Goal: Task Accomplishment & Management: Use online tool/utility

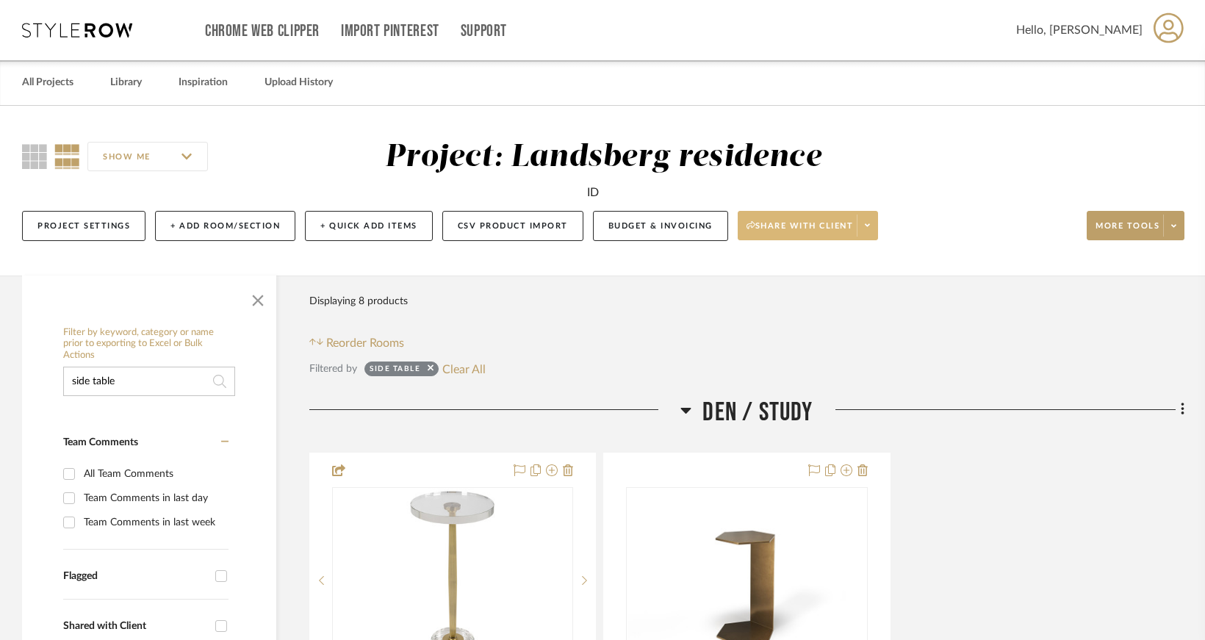
click at [871, 218] on span at bounding box center [867, 226] width 21 height 22
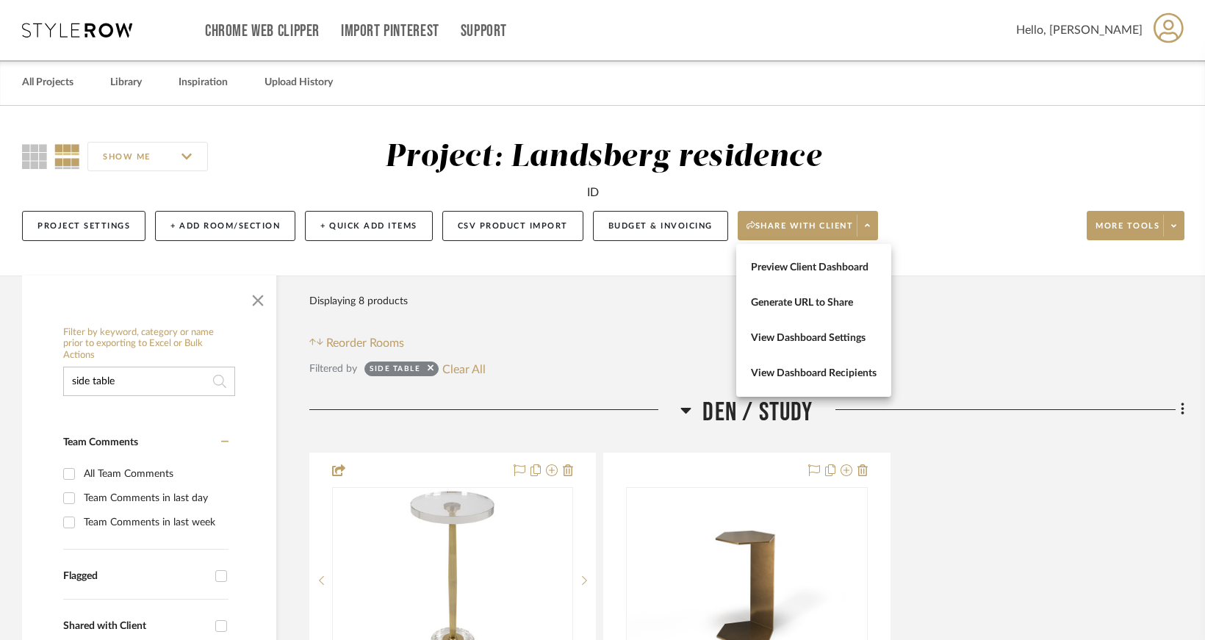
click at [1180, 221] on div at bounding box center [602, 320] width 1205 height 640
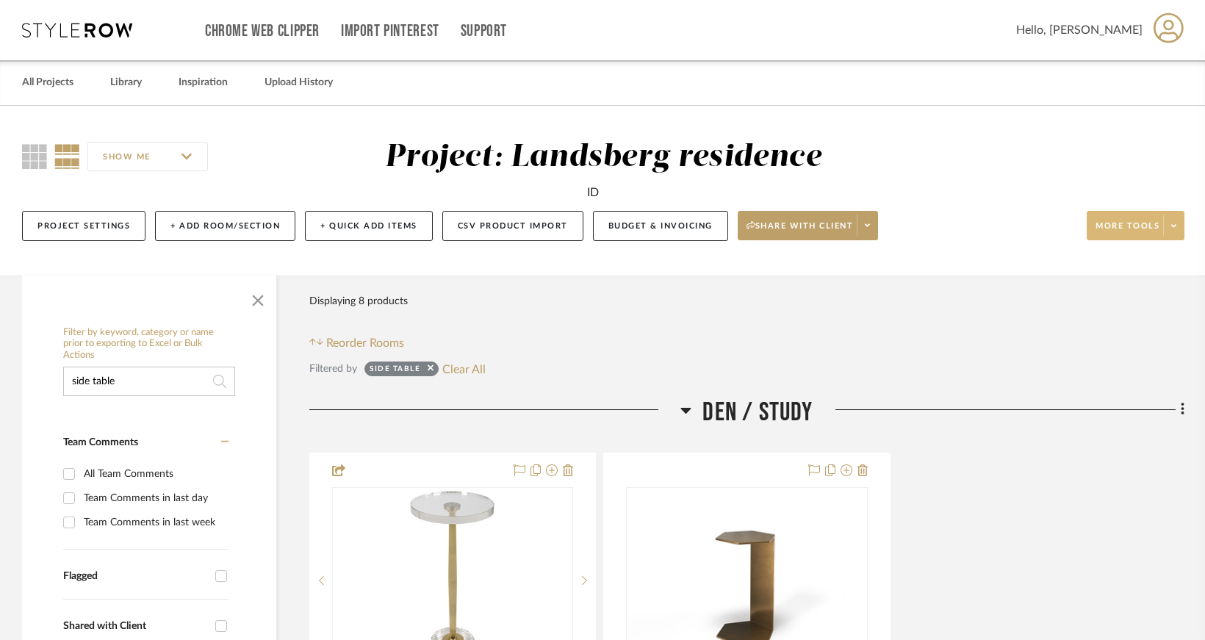
click at [1176, 224] on icon at bounding box center [1173, 225] width 5 height 3
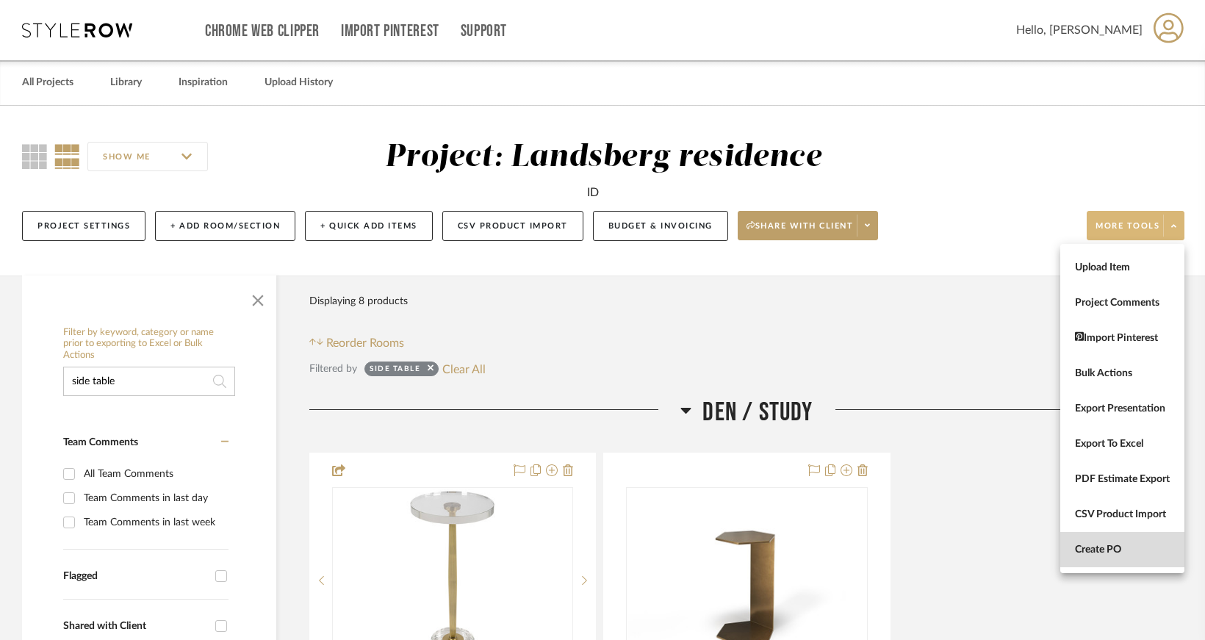
click at [1099, 545] on span "Create PO" at bounding box center [1122, 550] width 95 height 12
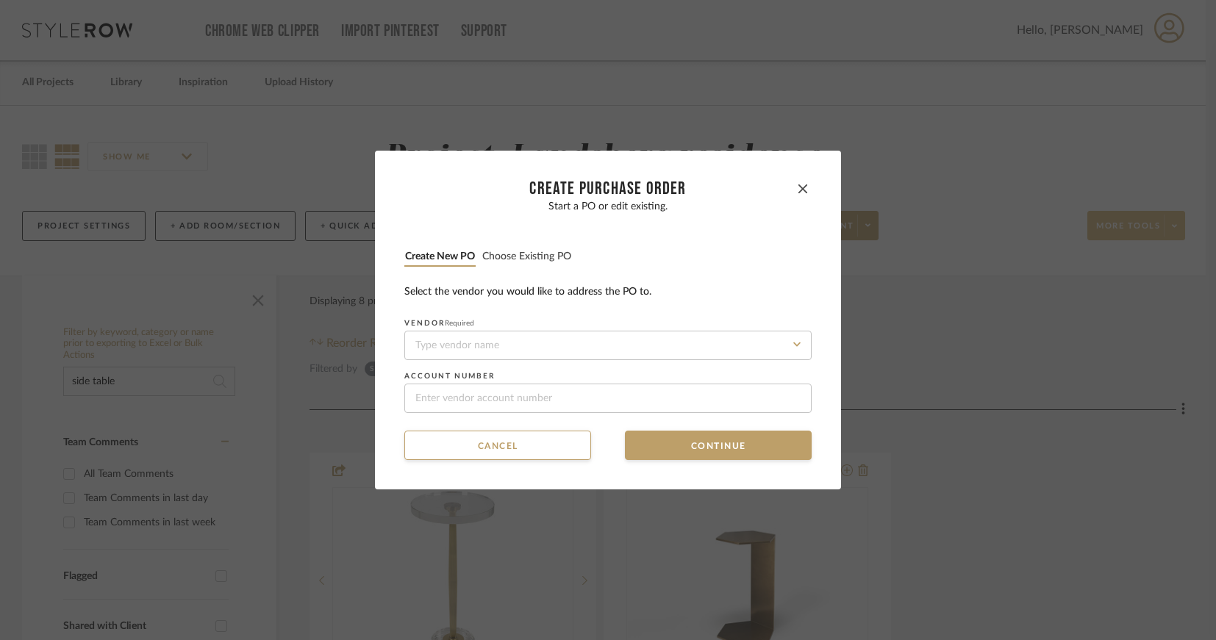
click at [534, 248] on li "Choose existing PO" at bounding box center [526, 257] width 90 height 18
click at [534, 259] on button "Choose existing PO" at bounding box center [526, 257] width 90 height 14
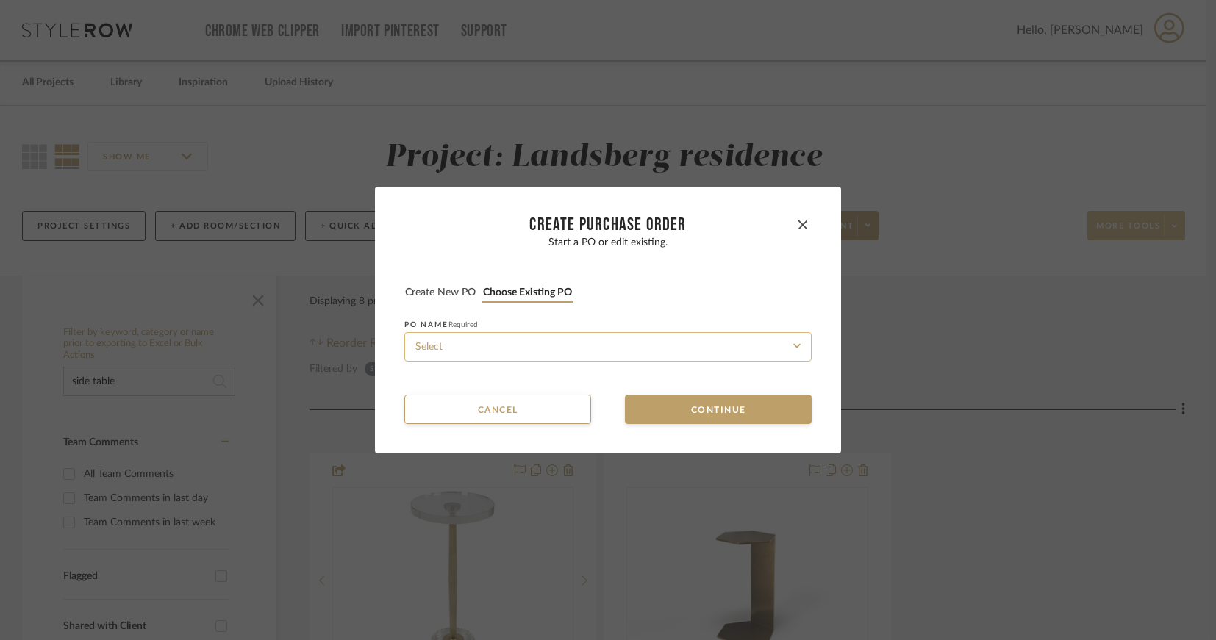
click at [566, 345] on input at bounding box center [607, 346] width 407 height 29
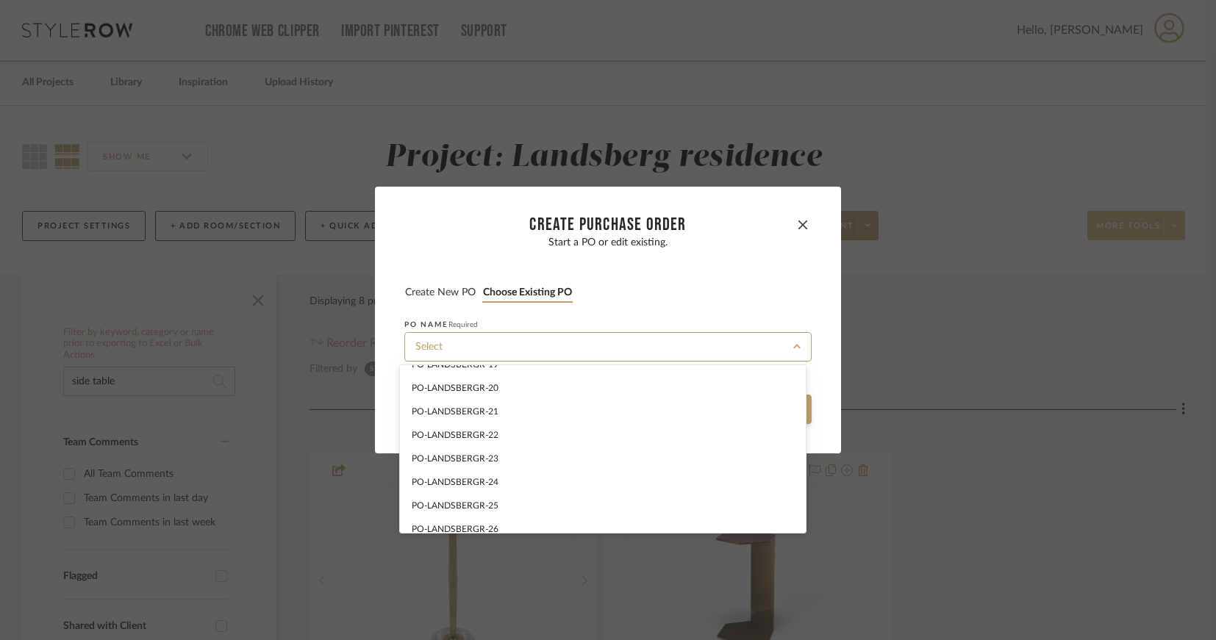
scroll to position [608, 0]
click at [555, 515] on div "PO-LANDSBERGR-33" at bounding box center [603, 521] width 406 height 24
type input "PO-LANDSBERGR-33"
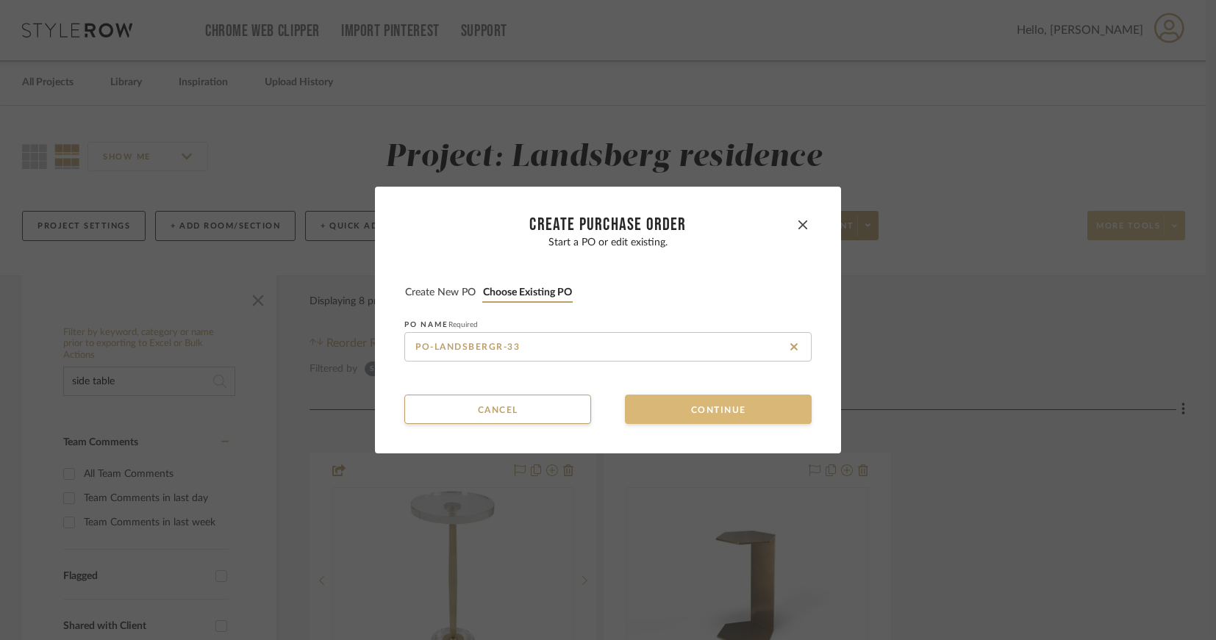
click at [667, 406] on button "Continue" at bounding box center [718, 409] width 187 height 29
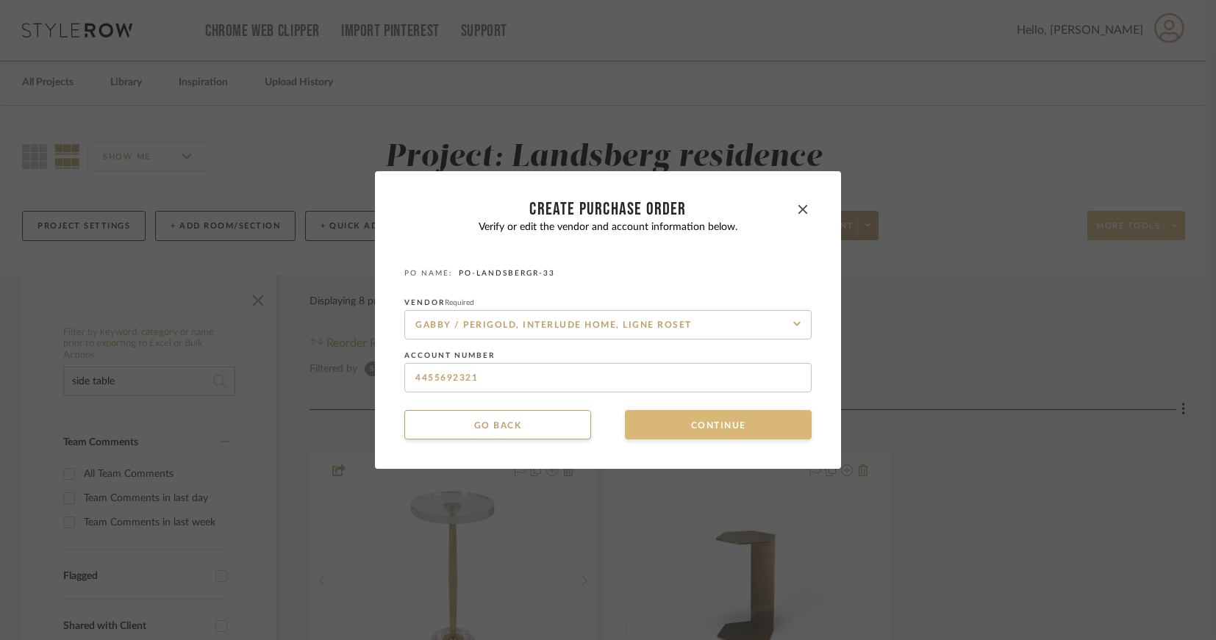
click at [651, 412] on button "Continue" at bounding box center [718, 424] width 187 height 29
click at [678, 436] on button "Continue" at bounding box center [718, 424] width 187 height 29
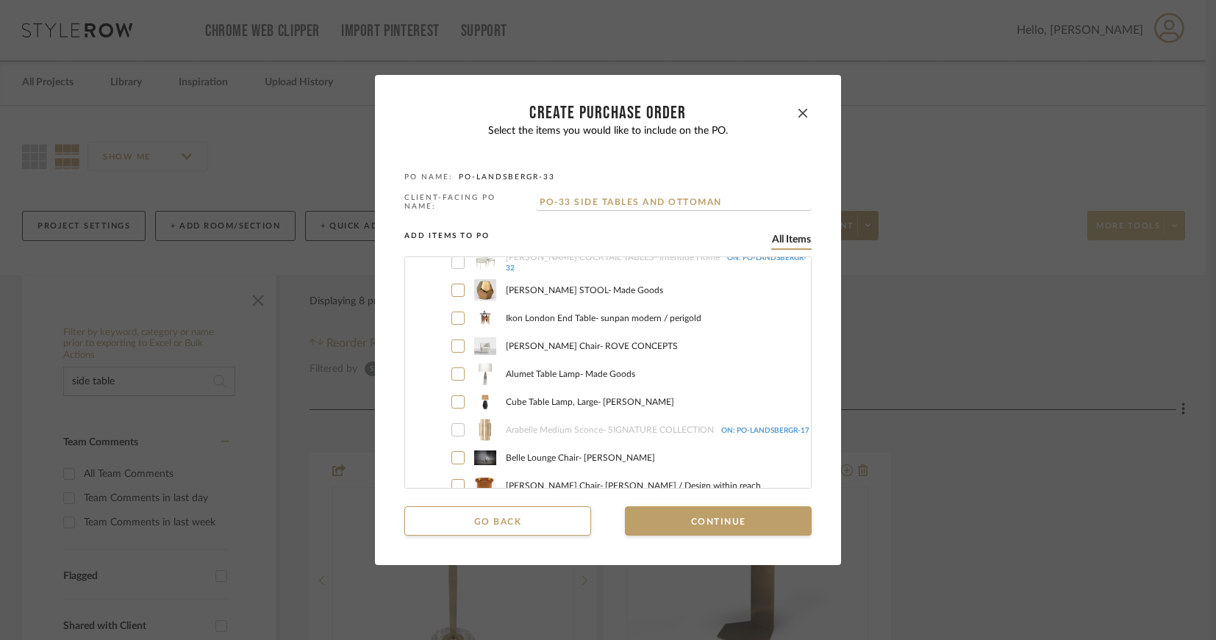
scroll to position [4630, 0]
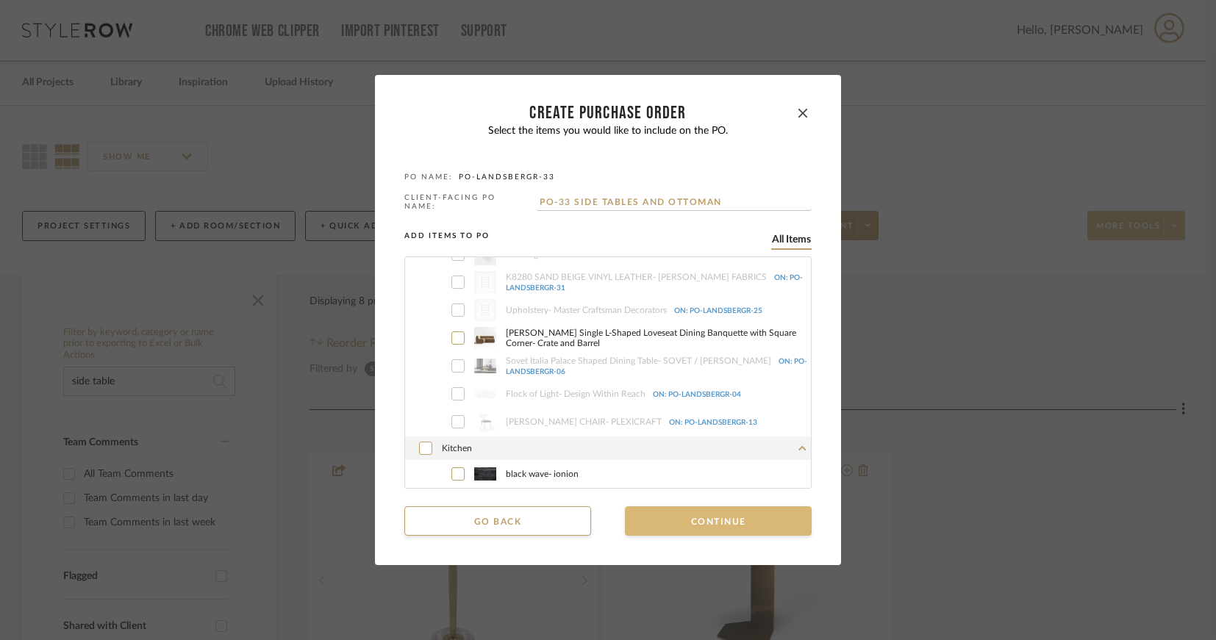
click at [693, 523] on button "Continue" at bounding box center [718, 520] width 187 height 29
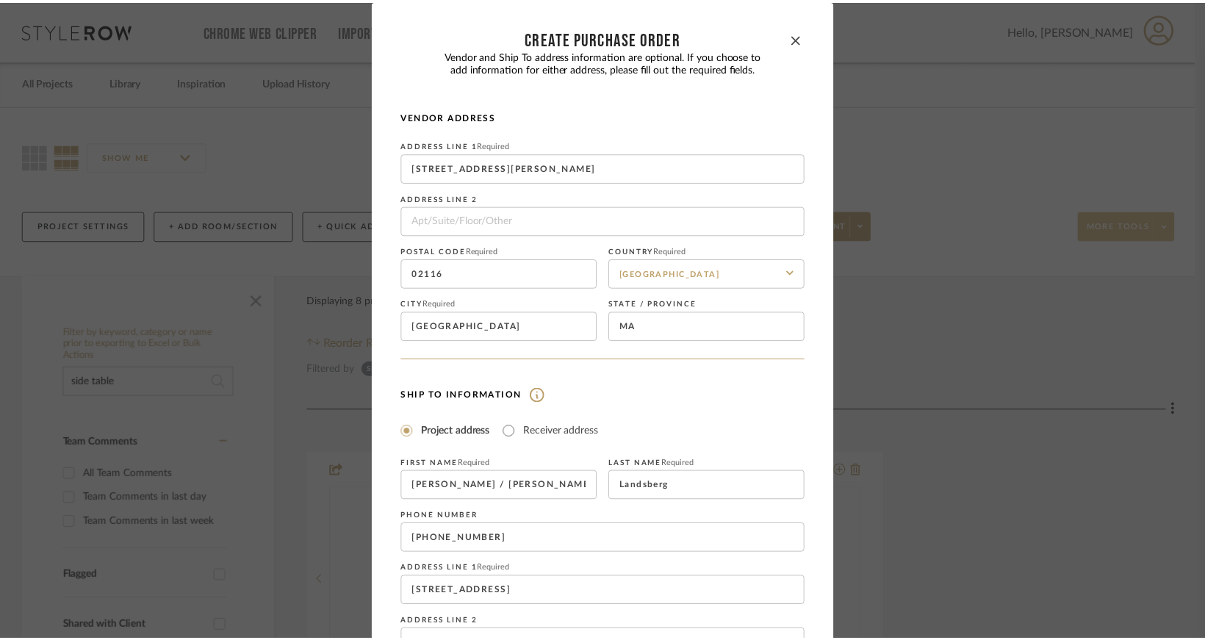
scroll to position [201, 0]
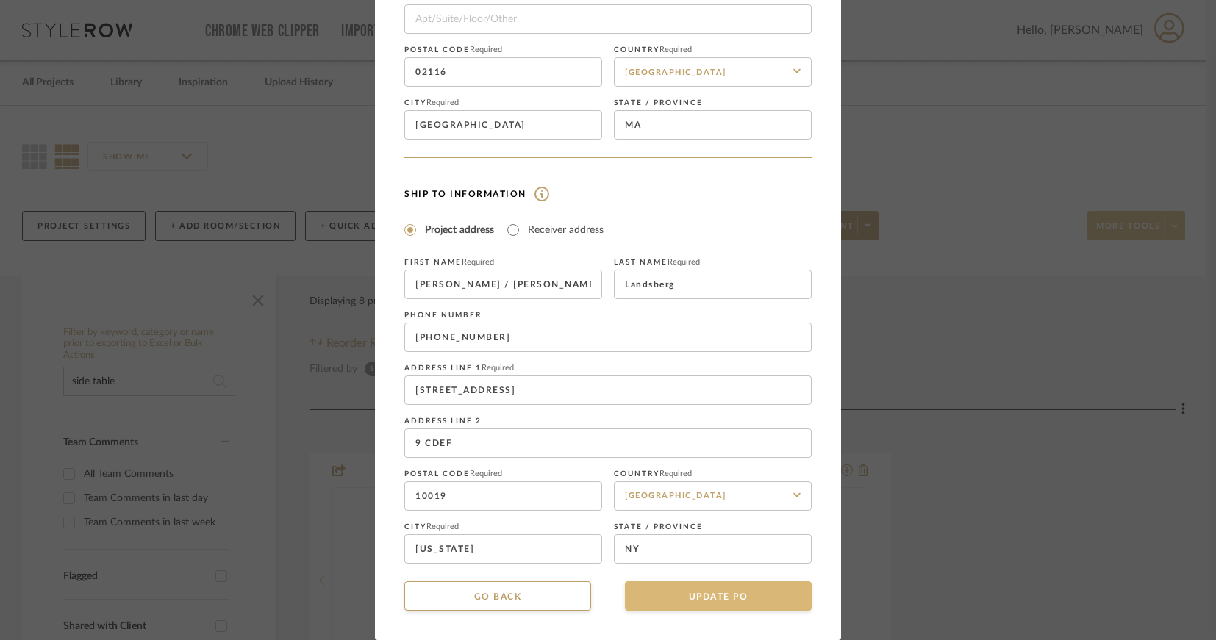
click at [672, 600] on button "UPDATE PO" at bounding box center [718, 595] width 187 height 29
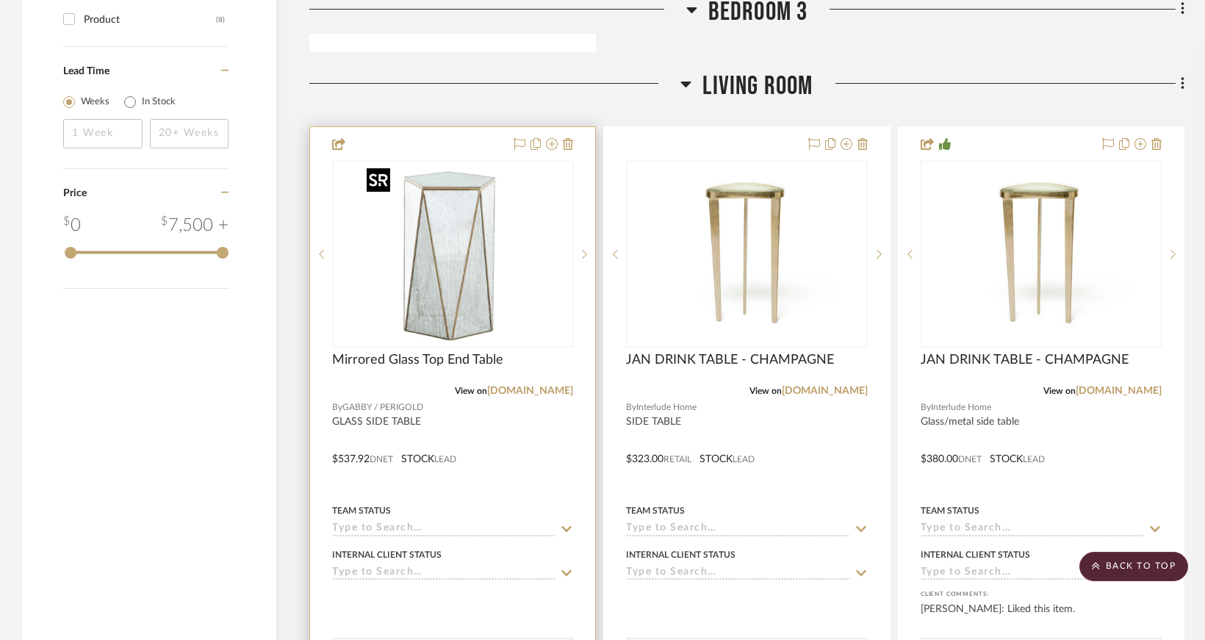
scroll to position [1911, 0]
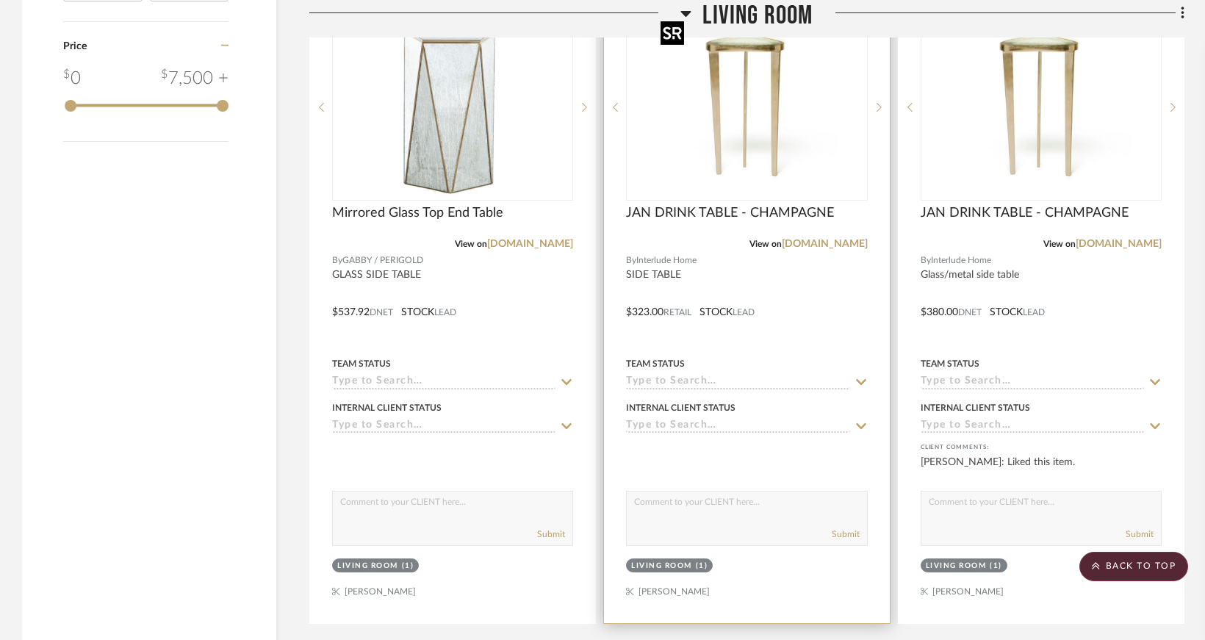
click at [722, 141] on img "0" at bounding box center [747, 107] width 184 height 184
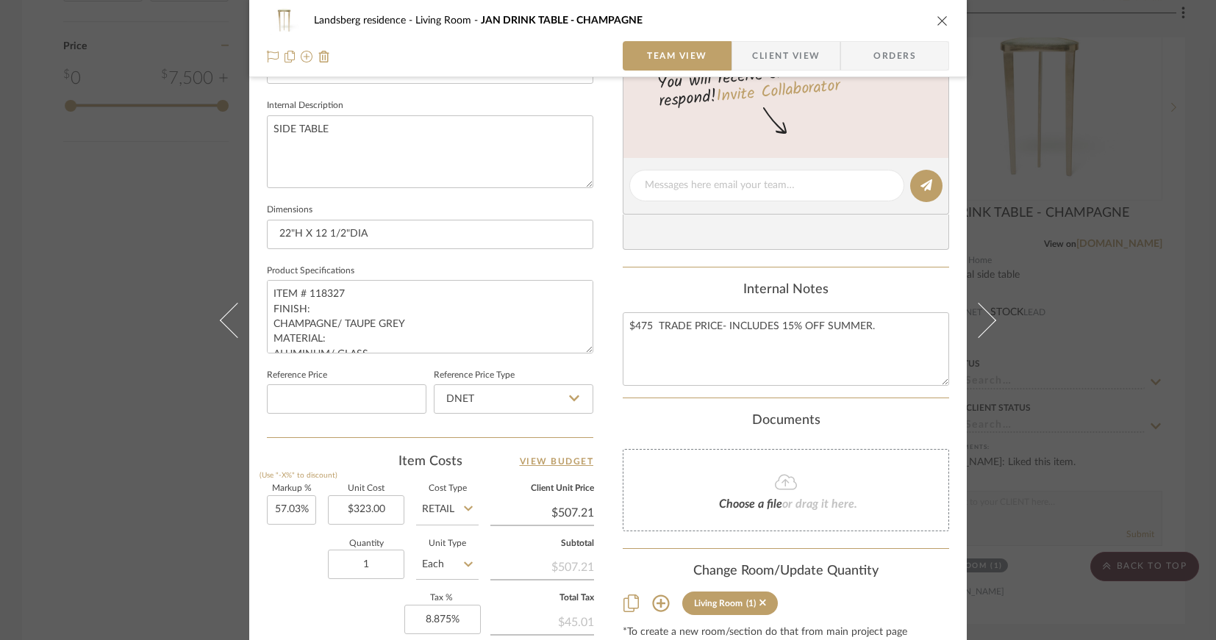
scroll to position [728, 0]
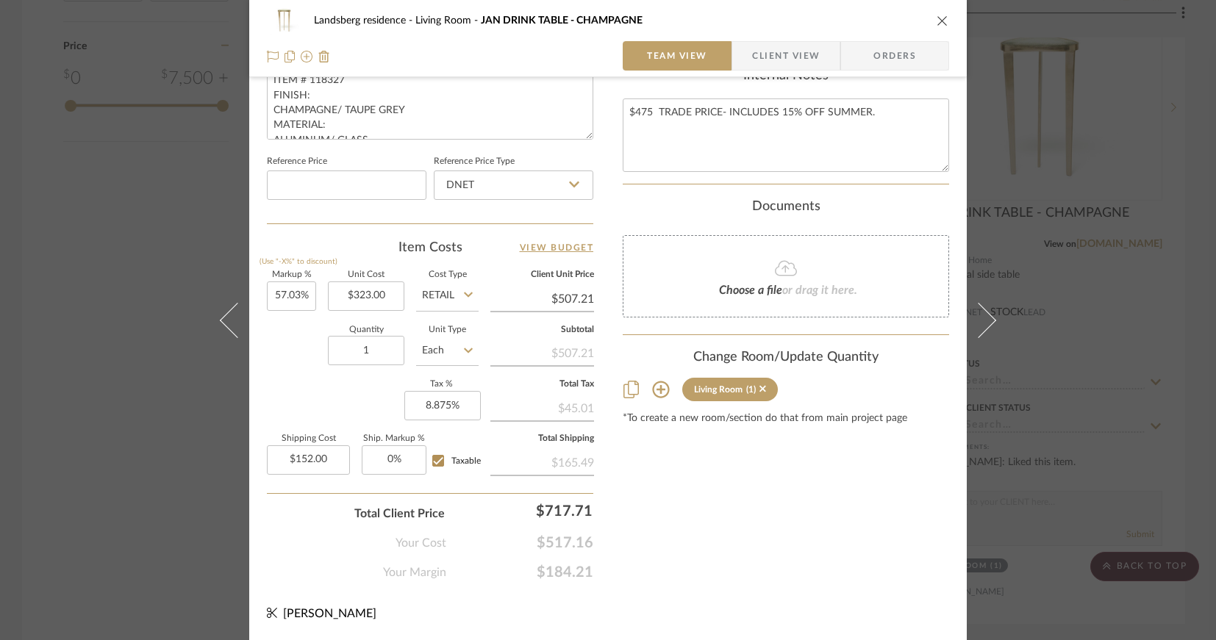
click at [940, 16] on icon "close" at bounding box center [942, 21] width 12 height 12
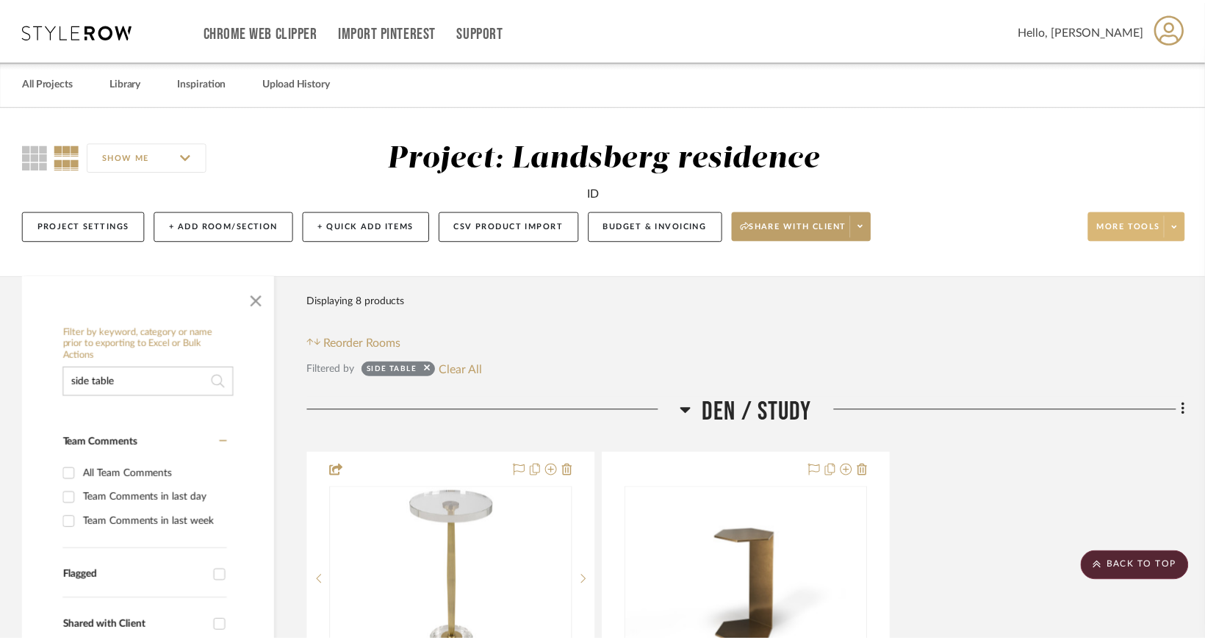
scroll to position [1911, 0]
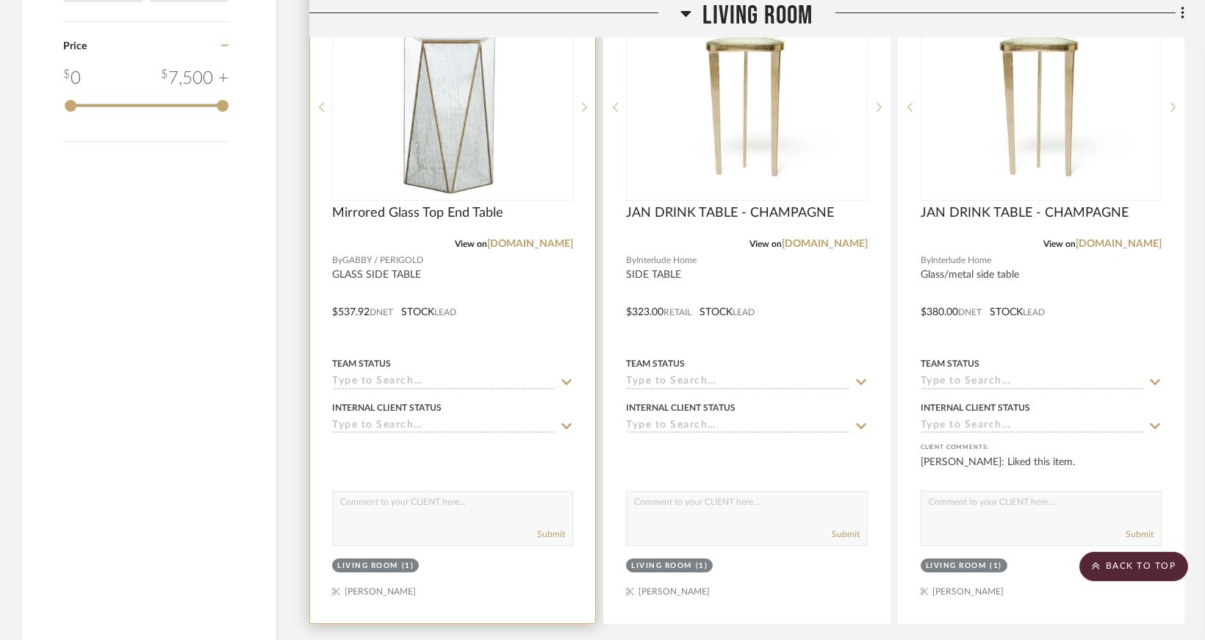
click at [496, 156] on img "0" at bounding box center [453, 107] width 184 height 184
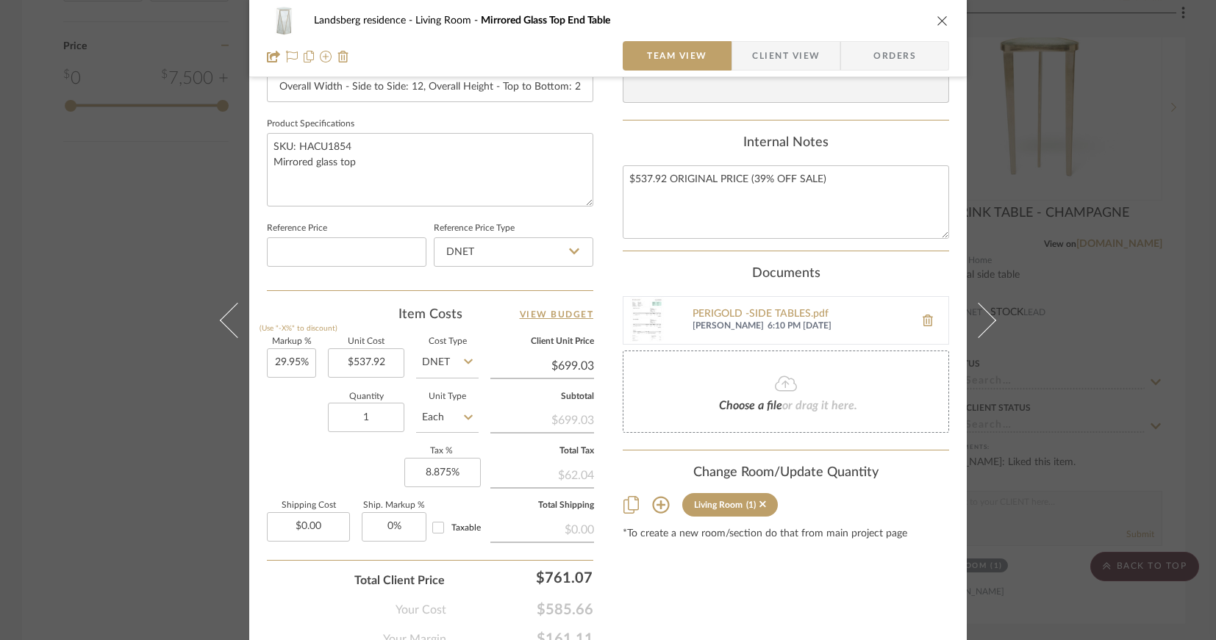
scroll to position [728, 0]
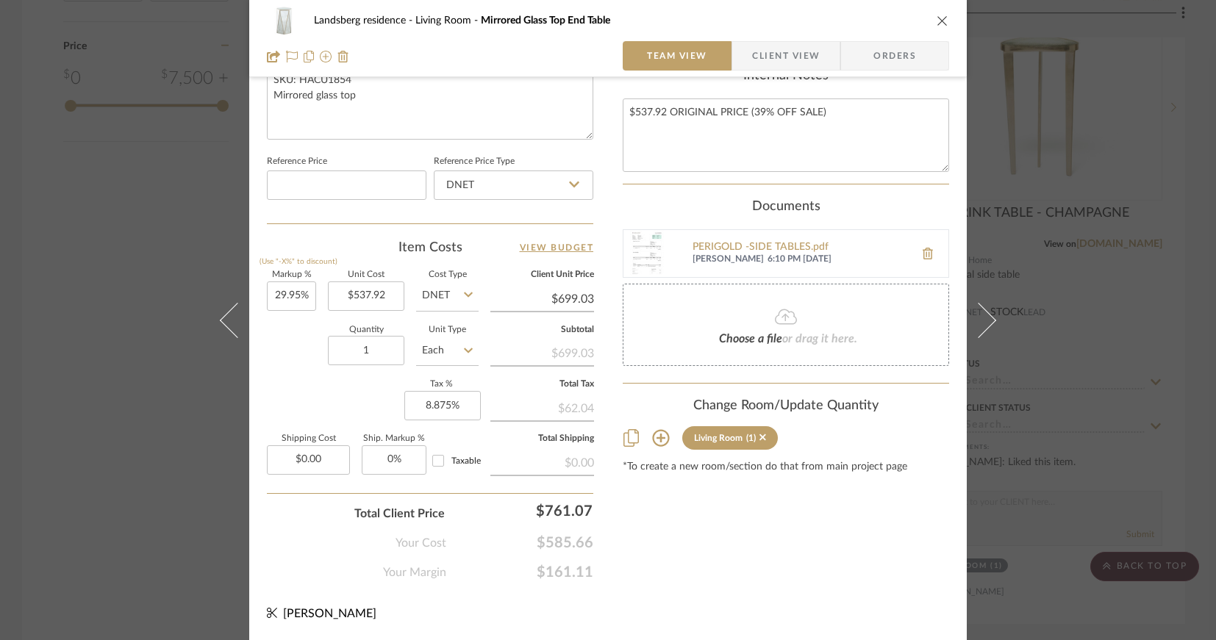
click at [937, 21] on icon "close" at bounding box center [942, 21] width 12 height 12
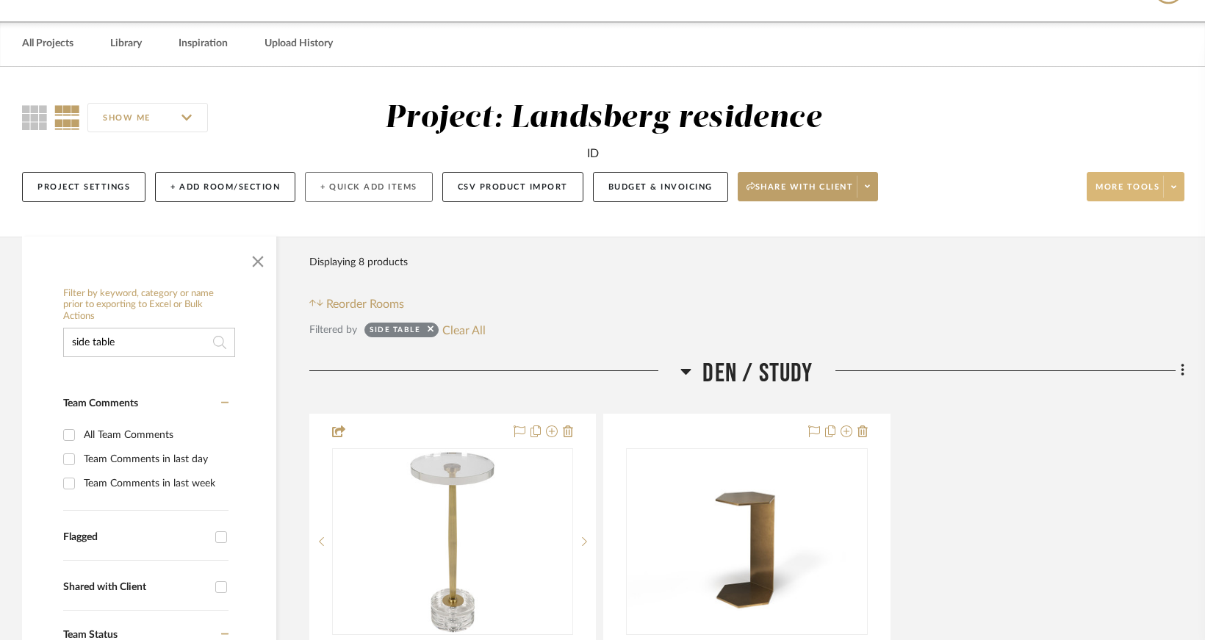
scroll to position [0, 0]
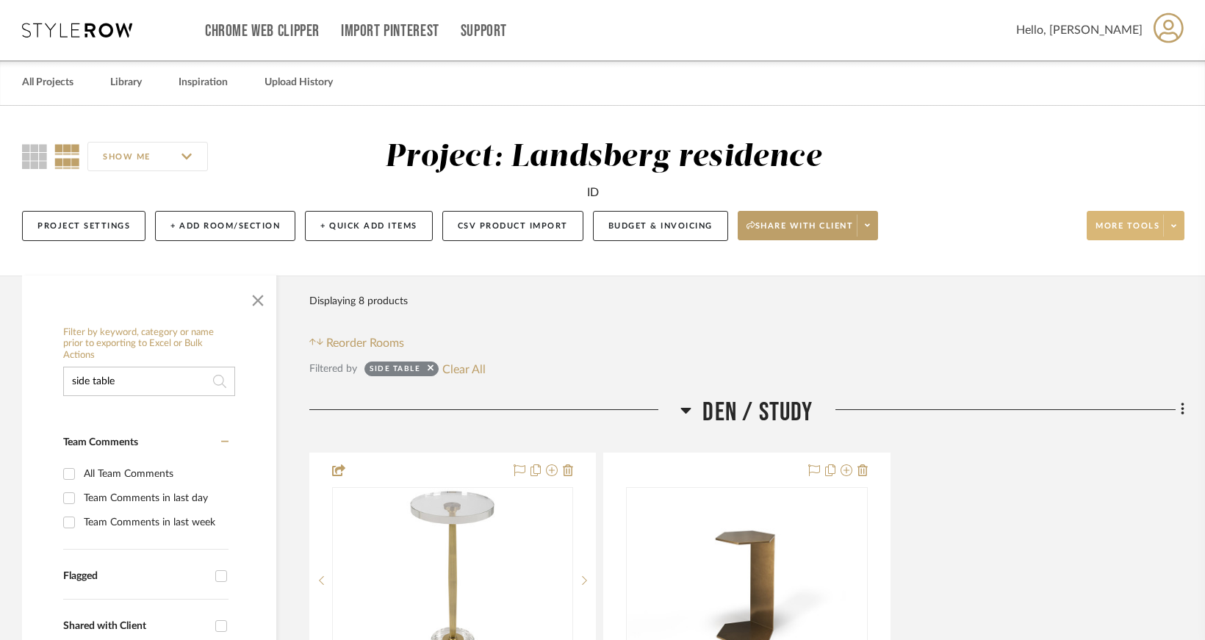
drag, startPoint x: 122, startPoint y: 379, endPoint x: 33, endPoint y: 376, distance: 89.0
type input "ottoman"
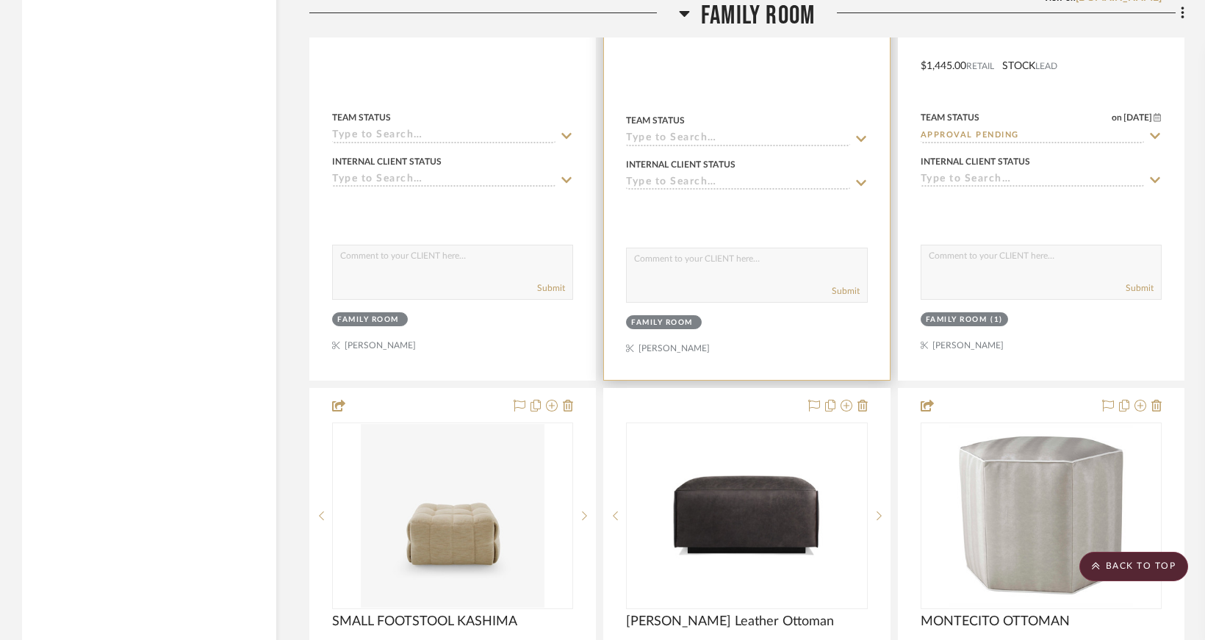
scroll to position [7349, 0]
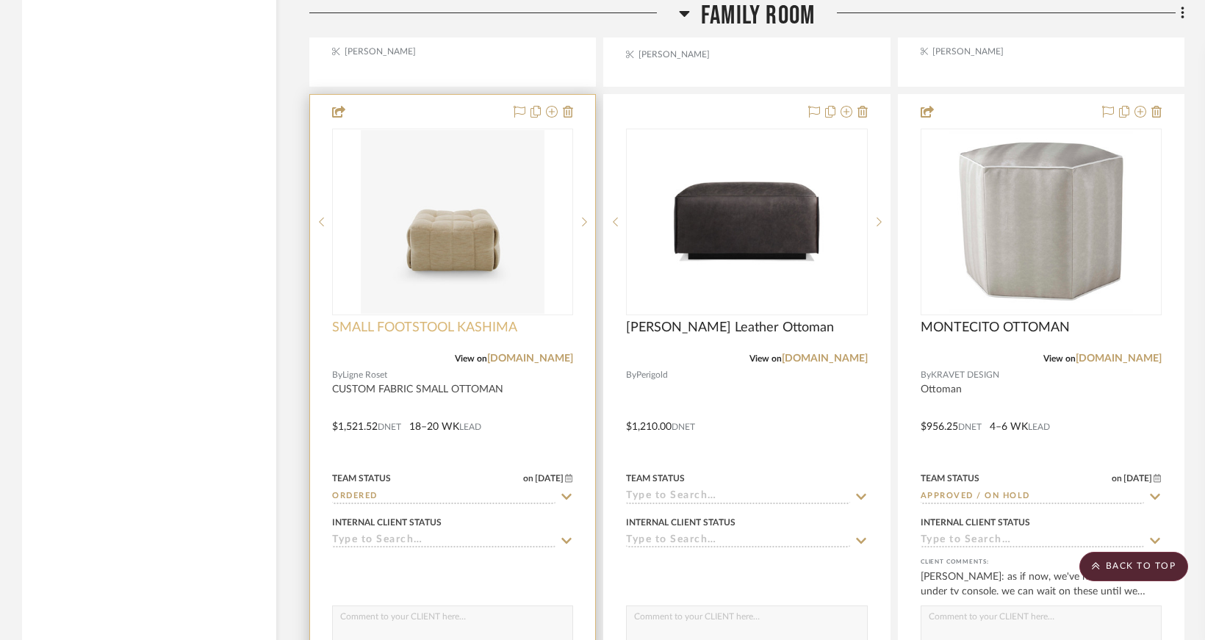
click at [426, 327] on span "SMALL FOOTSTOOL KASHIMA" at bounding box center [424, 328] width 185 height 16
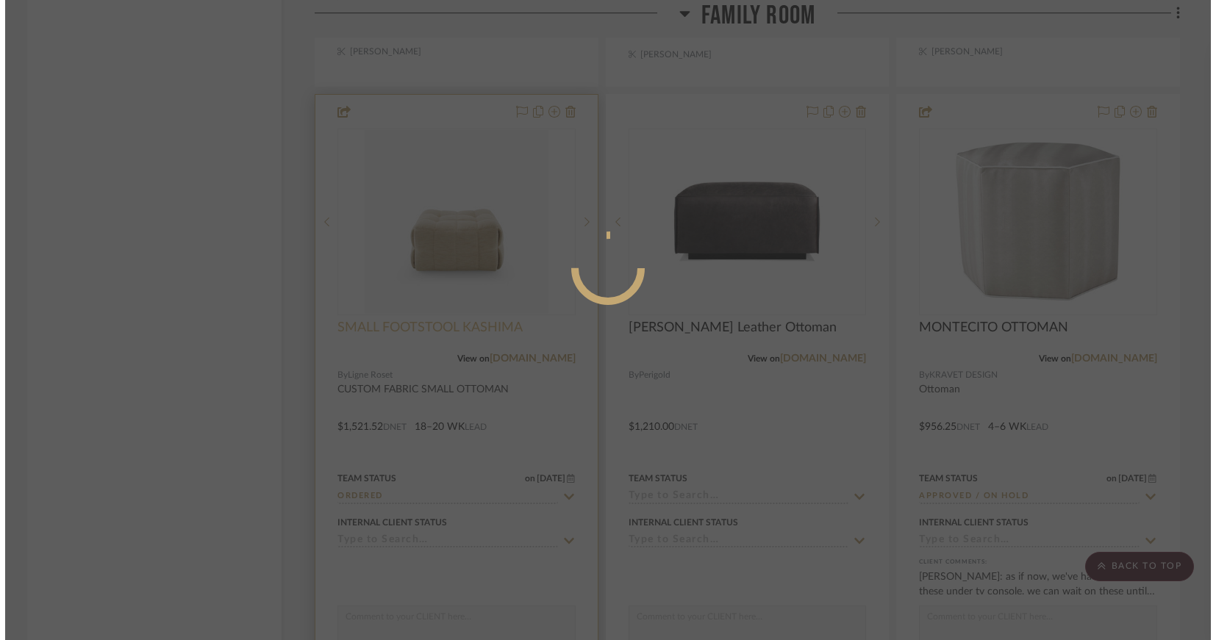
scroll to position [0, 0]
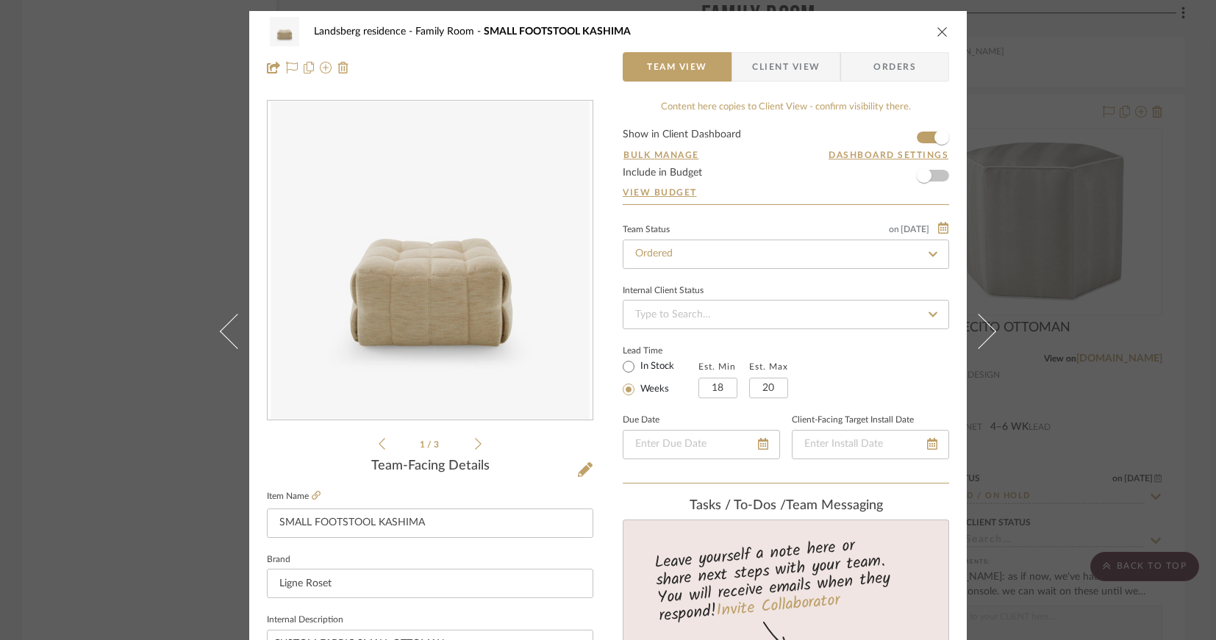
click at [936, 32] on button "close" at bounding box center [942, 31] width 13 height 13
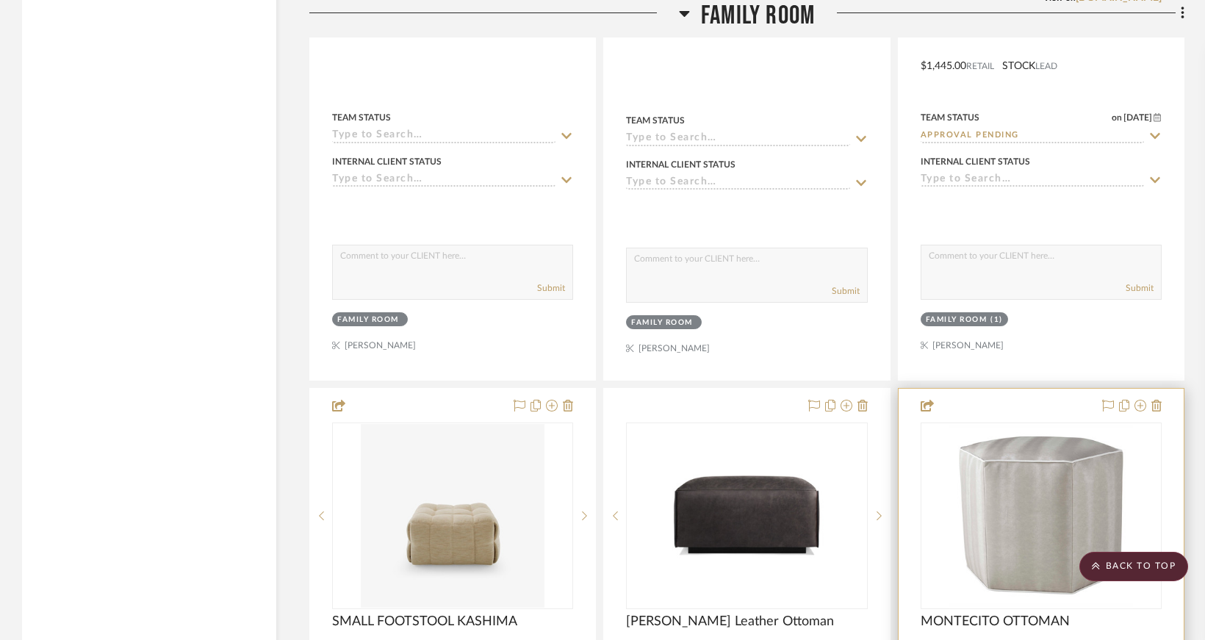
scroll to position [7496, 0]
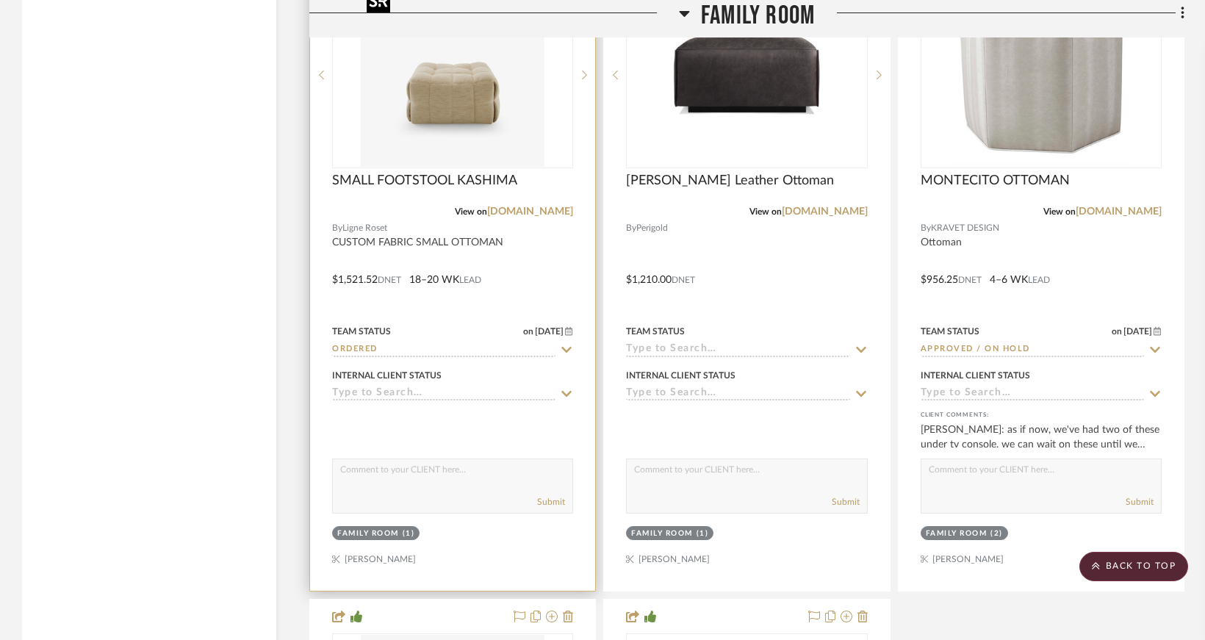
click at [470, 134] on img "0" at bounding box center [453, 75] width 184 height 184
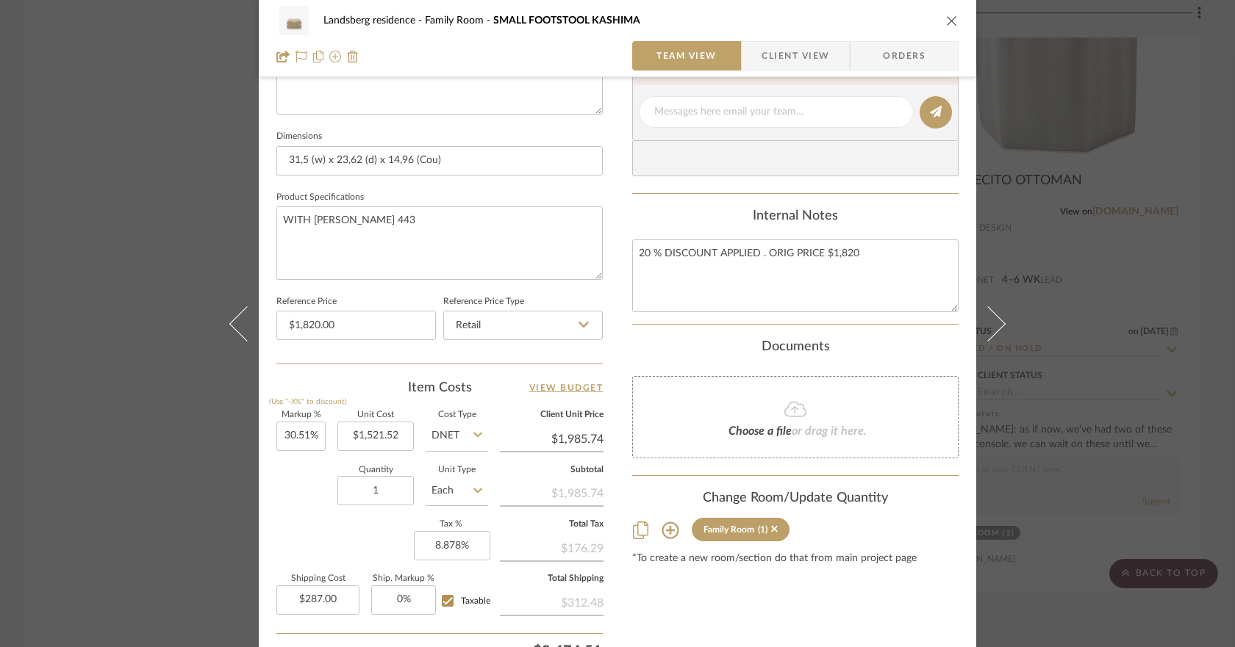
scroll to position [721, 0]
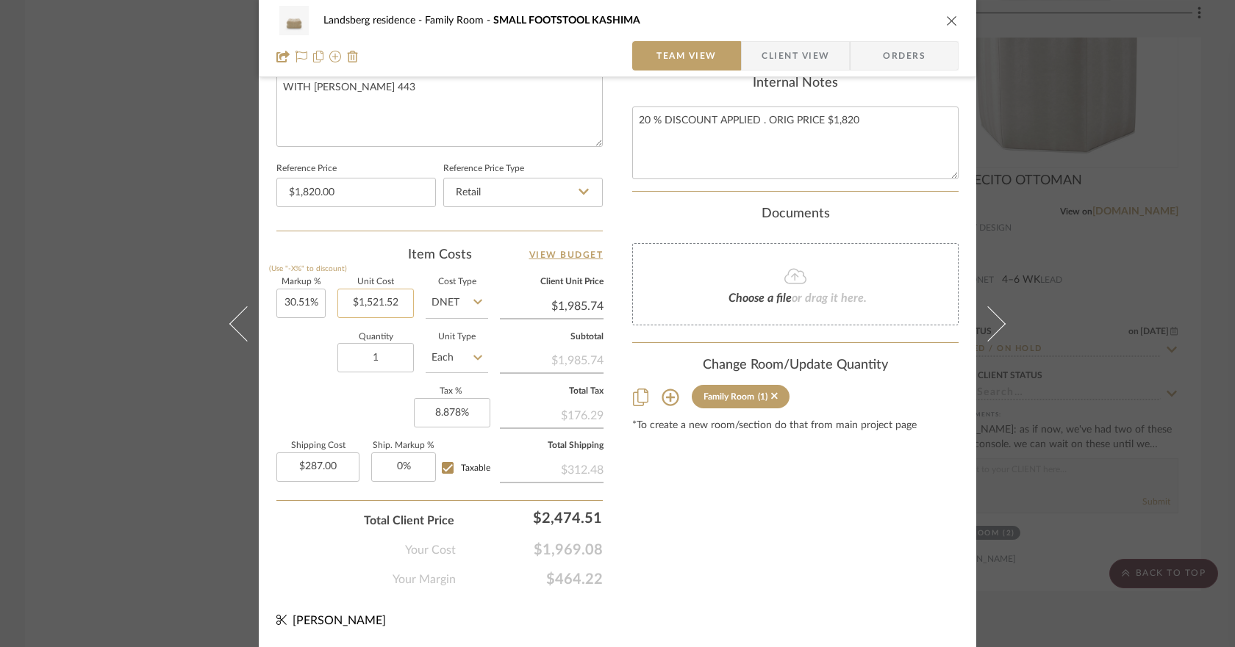
type input "1521.52"
click at [386, 300] on input "1521.52" at bounding box center [375, 303] width 76 height 29
type input "30.51"
type input "$1,521.52"
click at [289, 302] on input "30.51" at bounding box center [300, 303] width 49 height 29
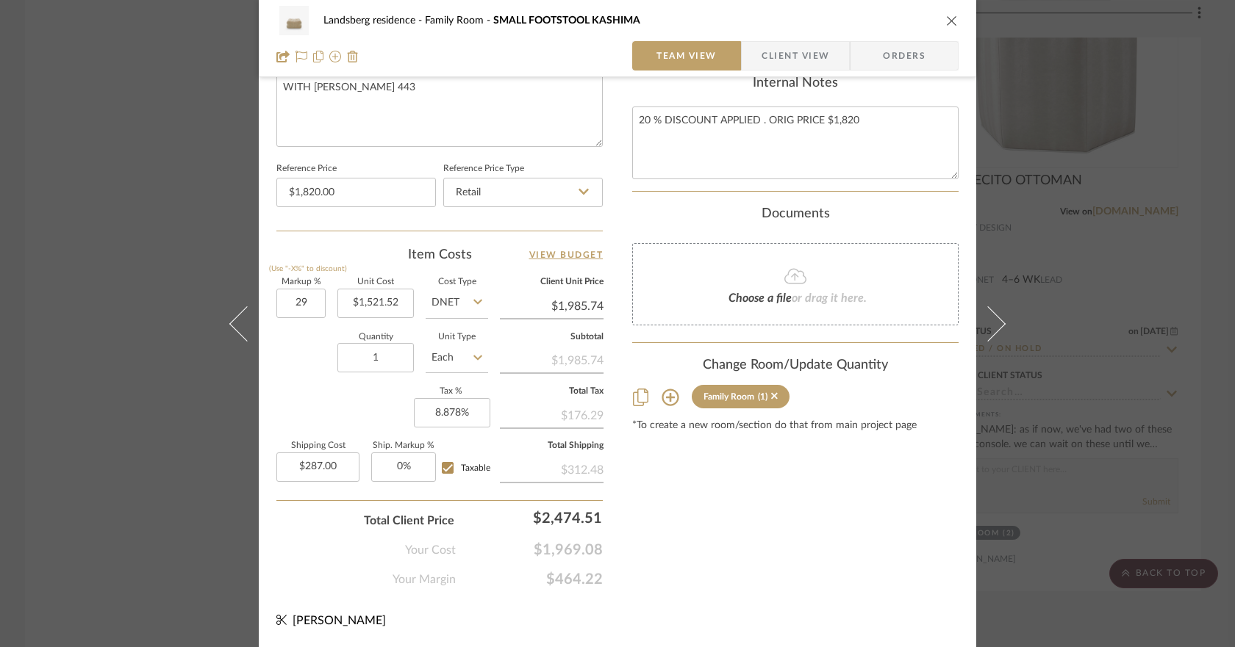
type input "29%"
click at [317, 341] on div "Quantity 1 Unit Type Each" at bounding box center [382, 360] width 212 height 52
type input "$1,962.76"
click at [286, 306] on input "29" at bounding box center [300, 303] width 49 height 29
type input "25%"
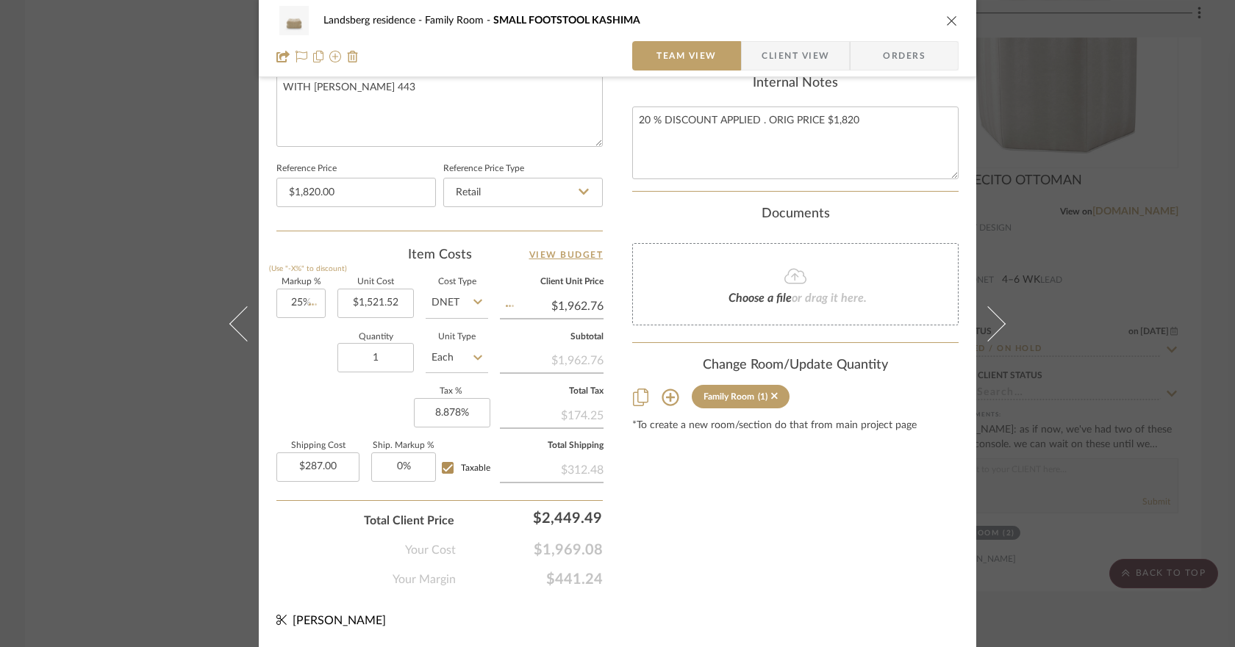
click at [316, 362] on div "Quantity 1 Unit Type Each" at bounding box center [382, 360] width 212 height 52
type input "$1,901.90"
click at [295, 300] on input "25" at bounding box center [300, 303] width 49 height 29
type input "20%"
click at [302, 353] on div "Quantity 1 Unit Type Each" at bounding box center [382, 360] width 212 height 52
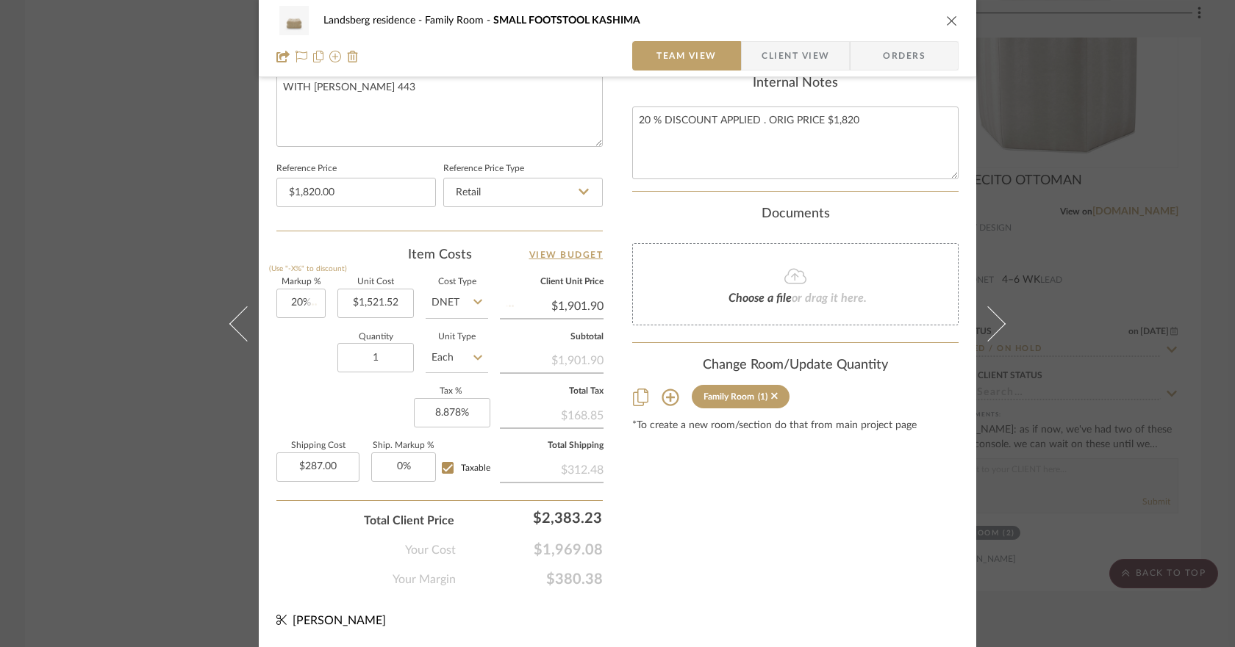
type input "$1,825.82"
click at [290, 309] on input "20" at bounding box center [300, 303] width 49 height 29
type input "19.9%"
click at [288, 339] on div "Quantity 1 Unit Type Each" at bounding box center [382, 360] width 212 height 52
type input "$1,824.30"
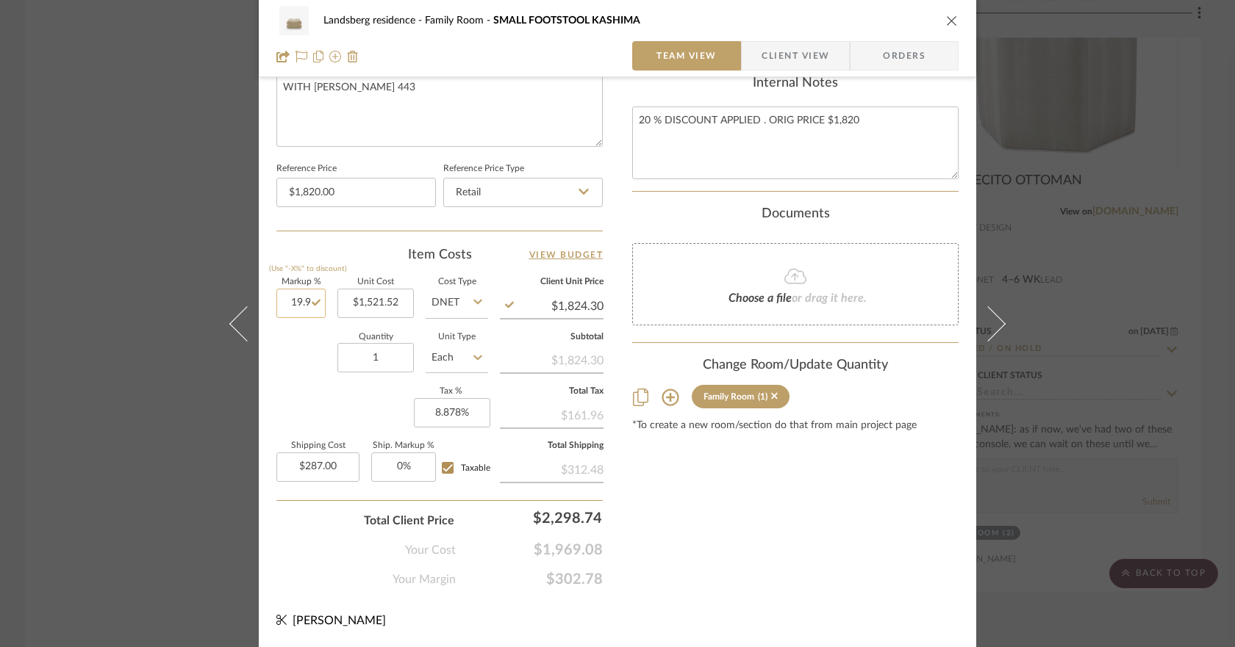
click at [293, 303] on input "19.9" at bounding box center [300, 303] width 49 height 29
click at [289, 298] on input "19.9" at bounding box center [300, 303] width 49 height 29
click at [298, 300] on input "19.9" at bounding box center [300, 303] width 49 height 29
drag, startPoint x: 300, startPoint y: 300, endPoint x: 318, endPoint y: 298, distance: 18.4
click at [318, 298] on input "19.9" at bounding box center [300, 303] width 49 height 29
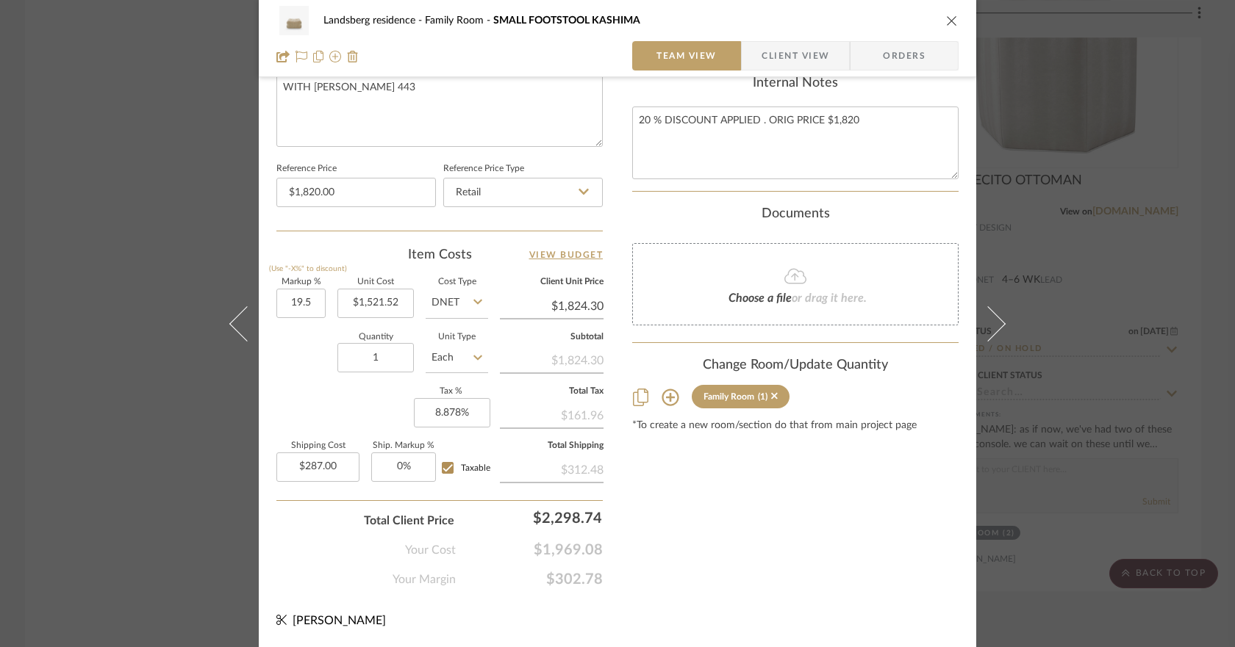
type input "19.5%"
click at [304, 339] on div "Quantity 1 Unit Type Each" at bounding box center [382, 360] width 212 height 52
type input "$1,818.22"
click at [300, 300] on input "19.5" at bounding box center [300, 303] width 49 height 29
click at [307, 299] on input "19.5" at bounding box center [300, 303] width 49 height 29
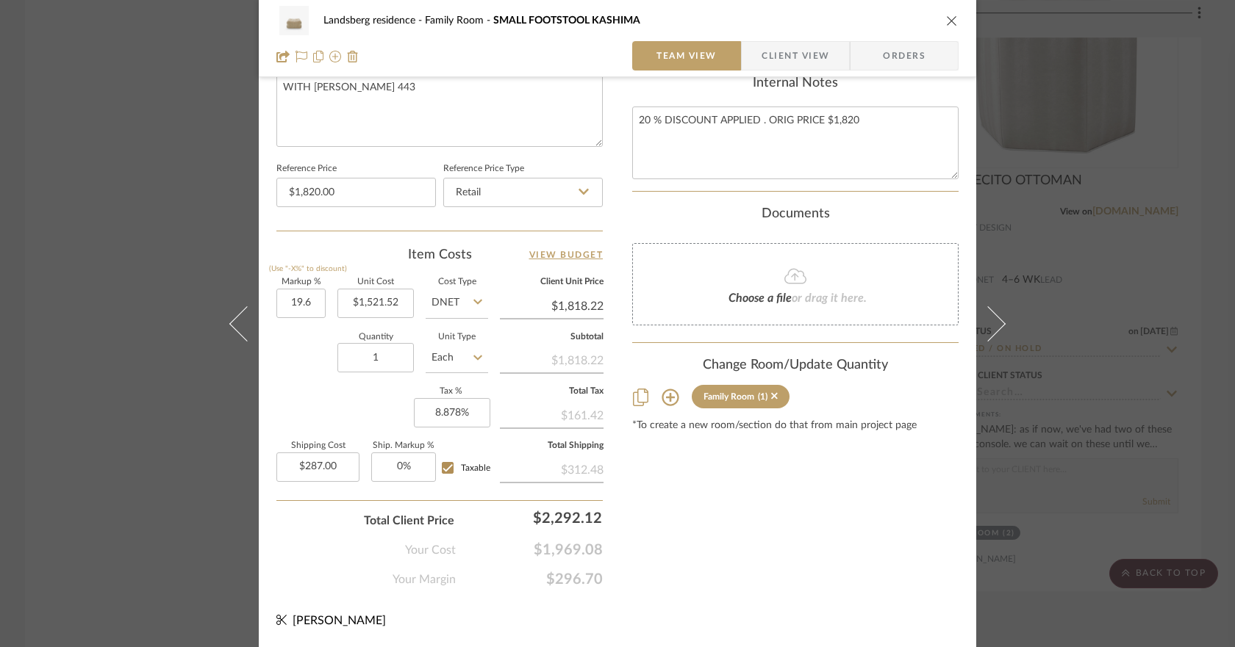
type input "19.6%"
click at [301, 326] on sr-form-field "Markup % (Use "-X%" to discount) 19.6%" at bounding box center [300, 305] width 49 height 52
type input "$1,819.74"
click at [296, 303] on input "19.6" at bounding box center [300, 303] width 49 height 29
click at [300, 301] on input "19.6" at bounding box center [300, 303] width 49 height 29
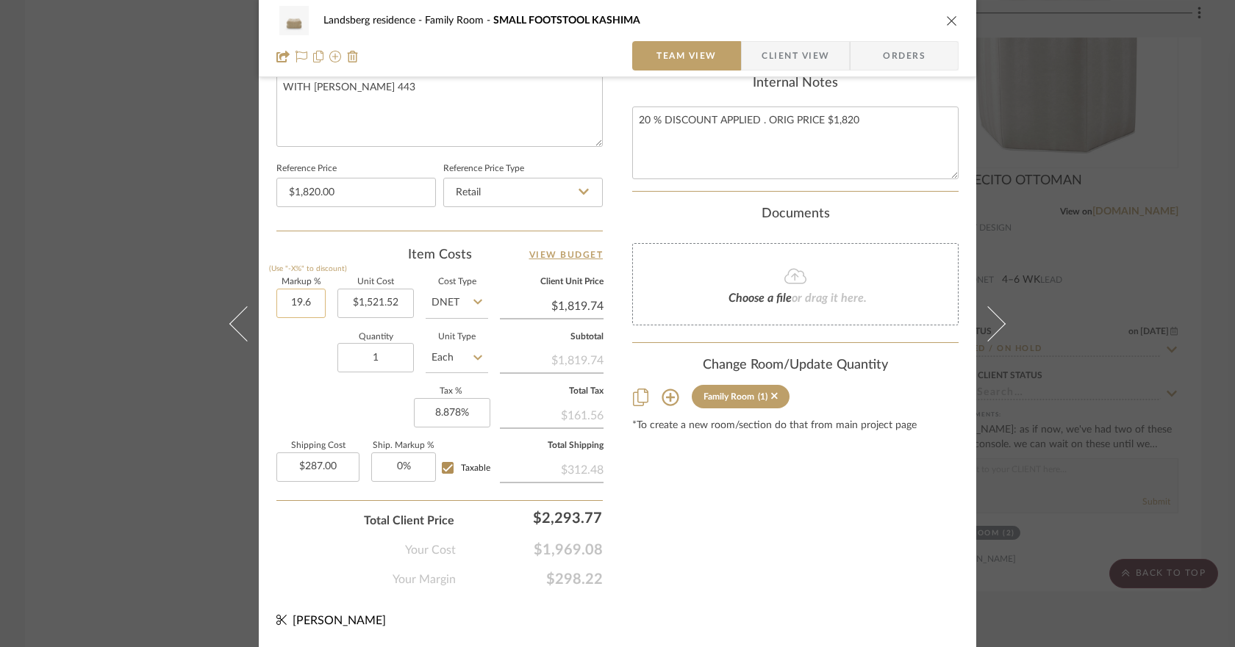
click at [306, 300] on input "19.6" at bounding box center [300, 303] width 49 height 29
type input "19.64%"
click at [300, 328] on sr-form-field "Markup % (Use "-X%" to discount) 19.64%" at bounding box center [300, 305] width 49 height 52
type input "$1,820.35"
click at [298, 301] on input "19.64" at bounding box center [300, 303] width 49 height 29
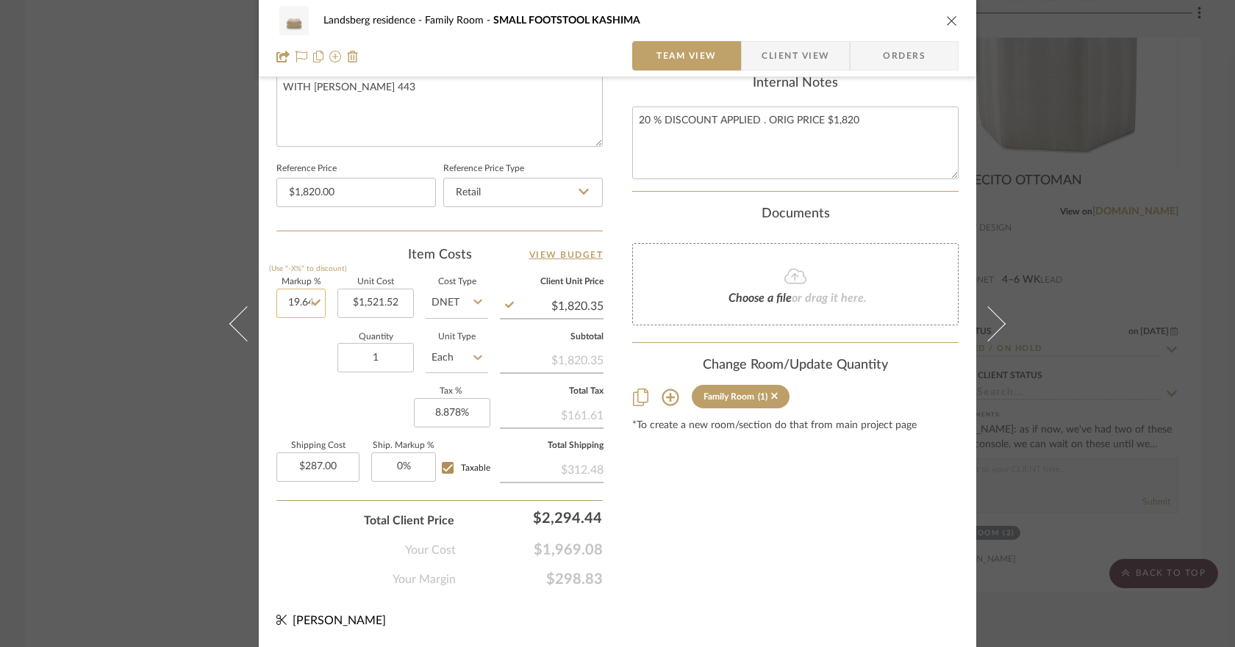
click at [299, 301] on input "19.64" at bounding box center [300, 303] width 49 height 29
click at [300, 301] on input "19.64" at bounding box center [300, 303] width 49 height 29
click at [299, 306] on input "19.64" at bounding box center [300, 303] width 49 height 29
drag, startPoint x: 300, startPoint y: 303, endPoint x: 307, endPoint y: 301, distance: 7.7
click at [307, 301] on input "19.64" at bounding box center [300, 303] width 49 height 29
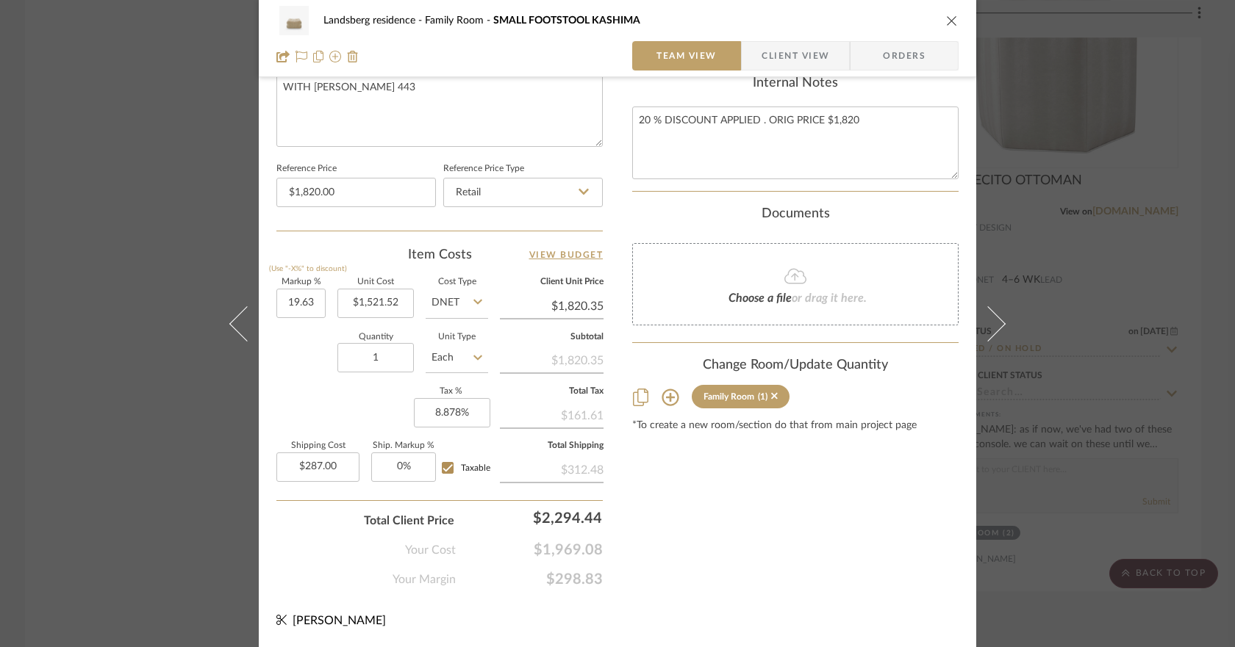
type input "19.63%"
click at [305, 337] on div "Quantity 1 Unit Type Each" at bounding box center [382, 360] width 212 height 52
type input "$1,820.19"
click at [298, 301] on input "19.63" at bounding box center [300, 303] width 49 height 29
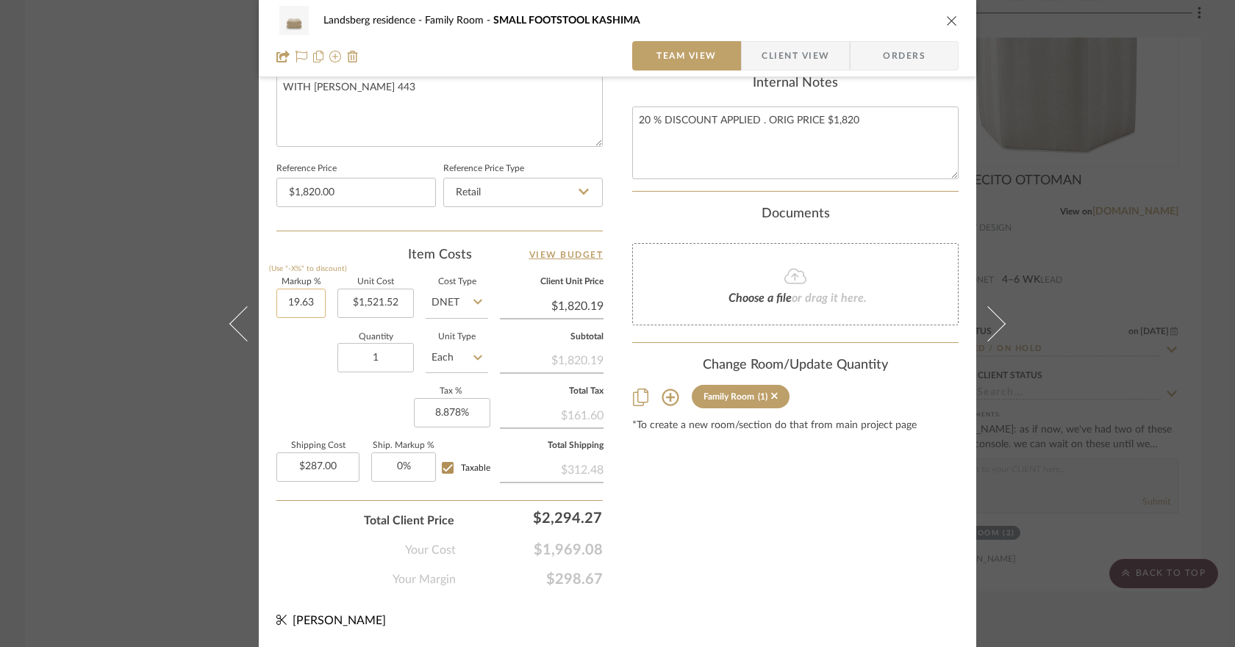
click at [298, 301] on input "19.63" at bounding box center [300, 303] width 49 height 29
click at [301, 301] on input "19.63" at bounding box center [300, 303] width 49 height 29
click at [309, 301] on input "19.63" at bounding box center [300, 303] width 49 height 29
type input "19.62%"
click at [306, 323] on sr-form-field "Markup % (Use "-X%" to discount) 19.62%" at bounding box center [300, 305] width 49 height 52
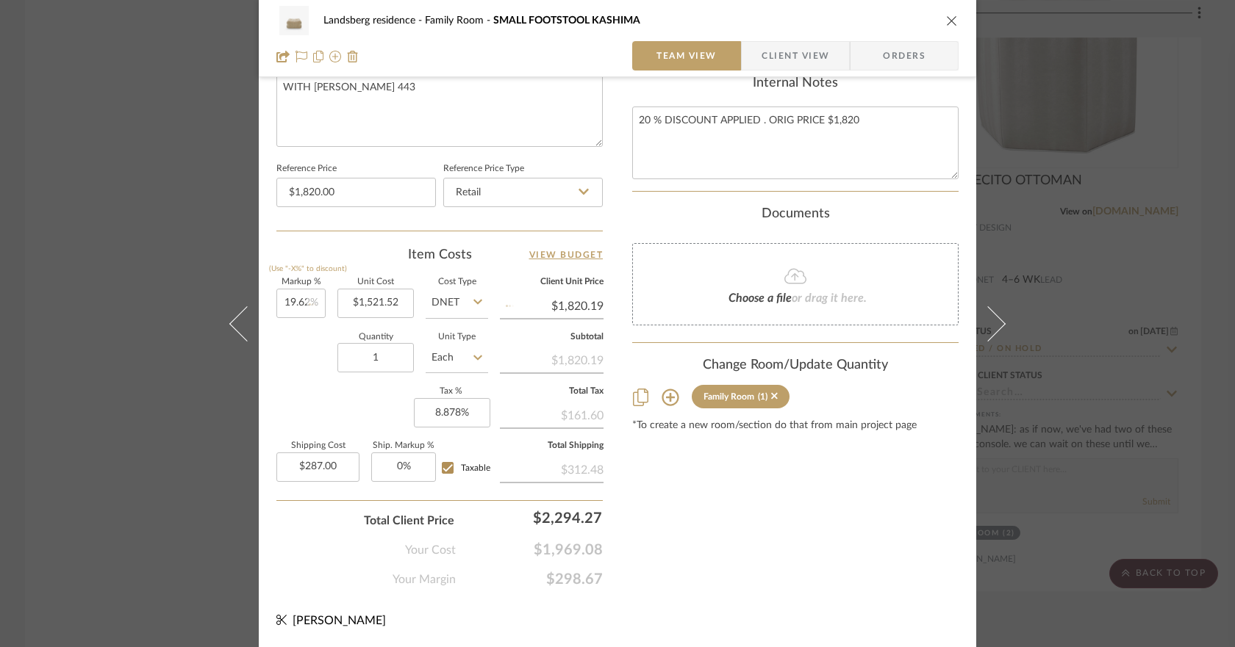
type input "$1,820.04"
click at [301, 304] on input "19.62" at bounding box center [300, 303] width 49 height 29
click at [305, 302] on input "19.62" at bounding box center [300, 303] width 49 height 29
drag, startPoint x: 306, startPoint y: 301, endPoint x: 319, endPoint y: 298, distance: 13.7
click at [319, 298] on input "19.62" at bounding box center [300, 303] width 49 height 29
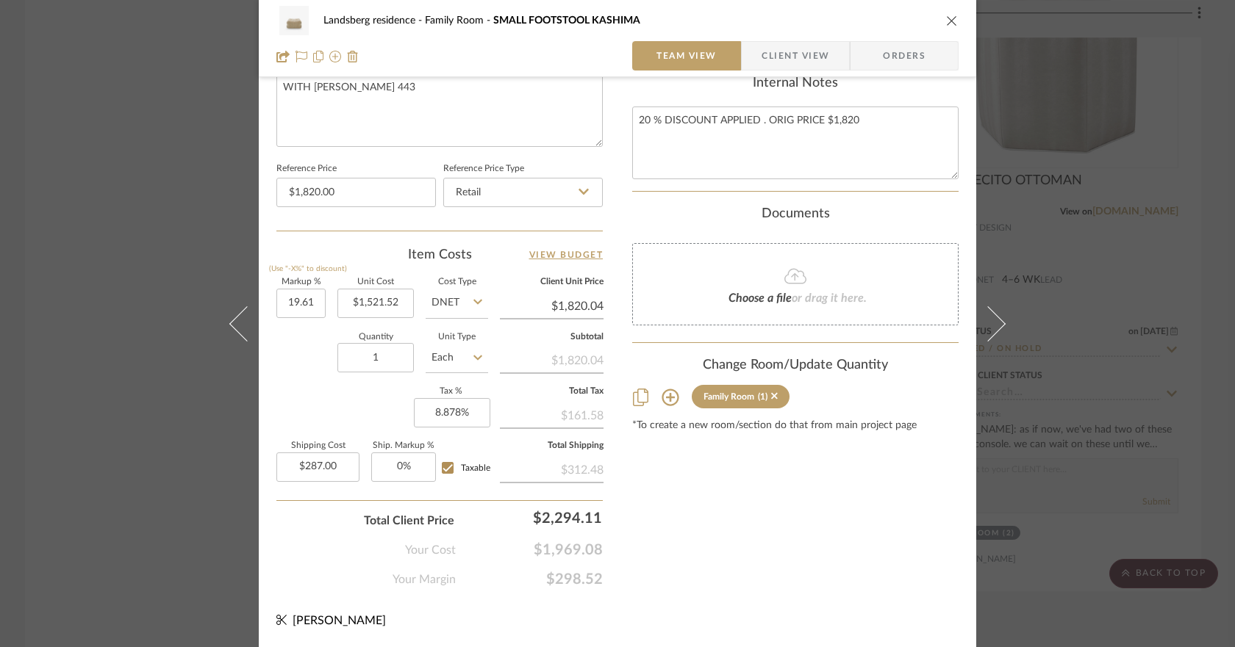
type input "19.61%"
click at [323, 328] on div "Markup % (Use "-X%" to discount) 19.61% Unit Cost $1,521.52 Cost Type DNET Clie…" at bounding box center [439, 386] width 326 height 215
type input "$1,819.89"
click at [306, 299] on input "19.61" at bounding box center [300, 303] width 49 height 29
click at [301, 301] on input "19.61" at bounding box center [300, 303] width 49 height 29
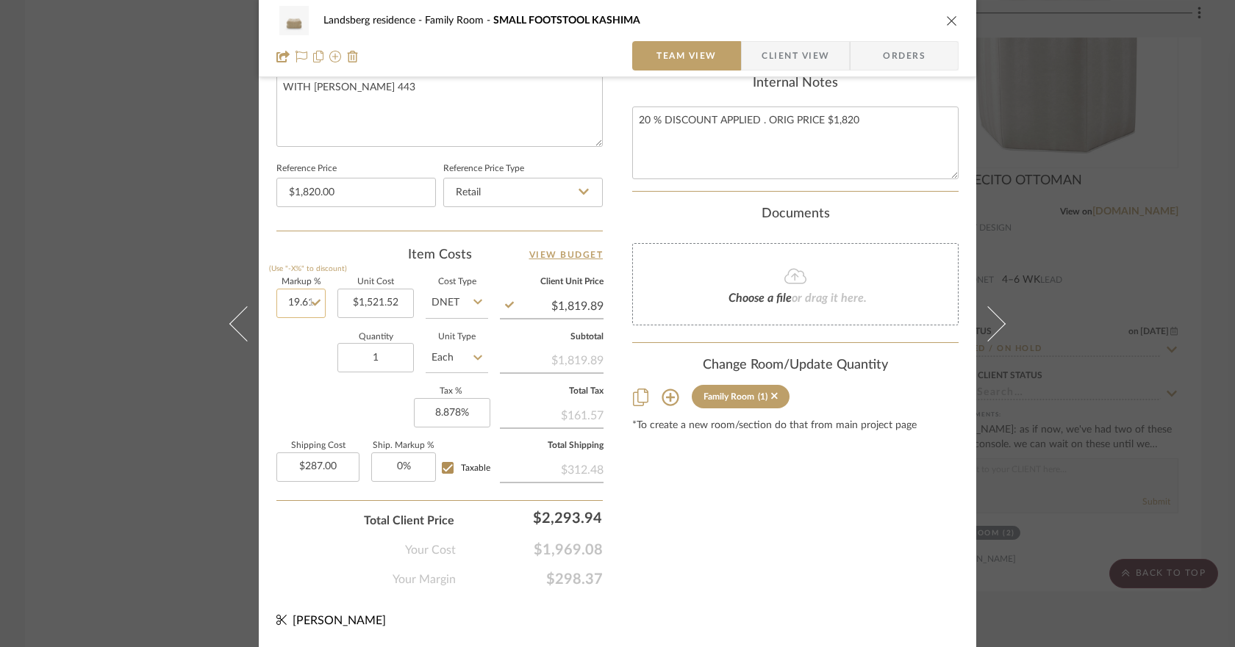
drag, startPoint x: 304, startPoint y: 301, endPoint x: 313, endPoint y: 300, distance: 9.7
click at [313, 300] on input "19.61" at bounding box center [300, 303] width 49 height 29
type input "19.62%"
click at [296, 334] on div "Quantity 1 Unit Type Each" at bounding box center [382, 360] width 212 height 52
type input "$1,820.04"
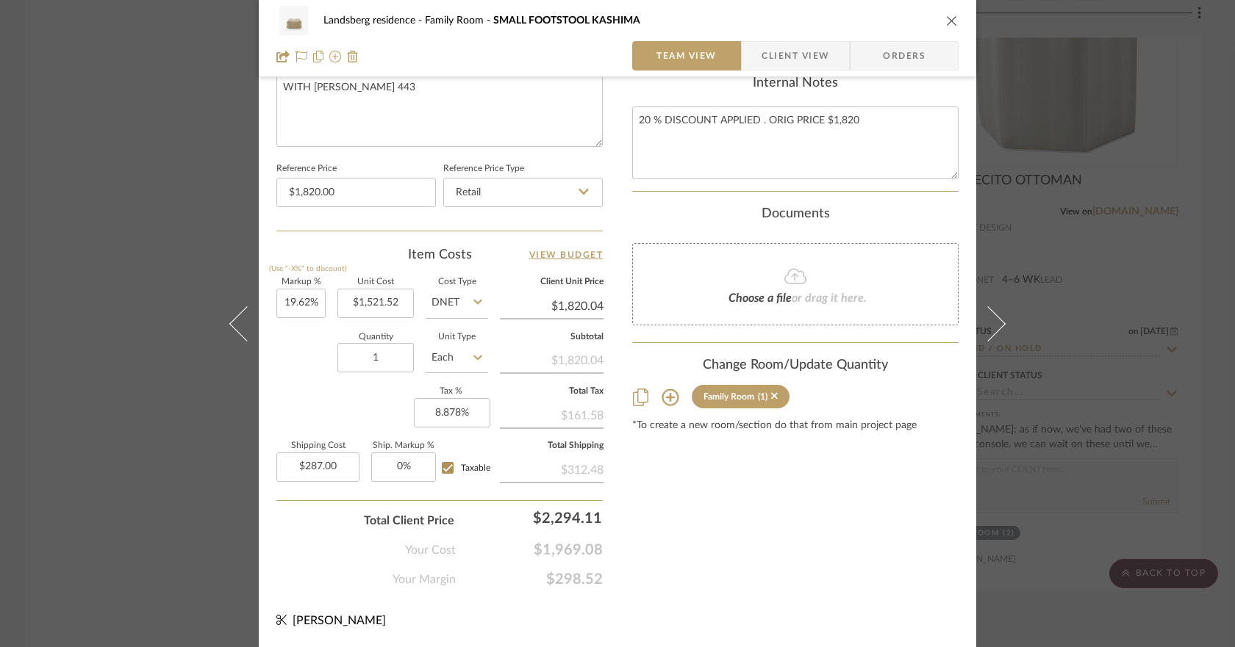
click at [338, 461] on input "287.00" at bounding box center [317, 467] width 83 height 29
type input "$287.00"
click at [945, 18] on button "close" at bounding box center [951, 20] width 13 height 13
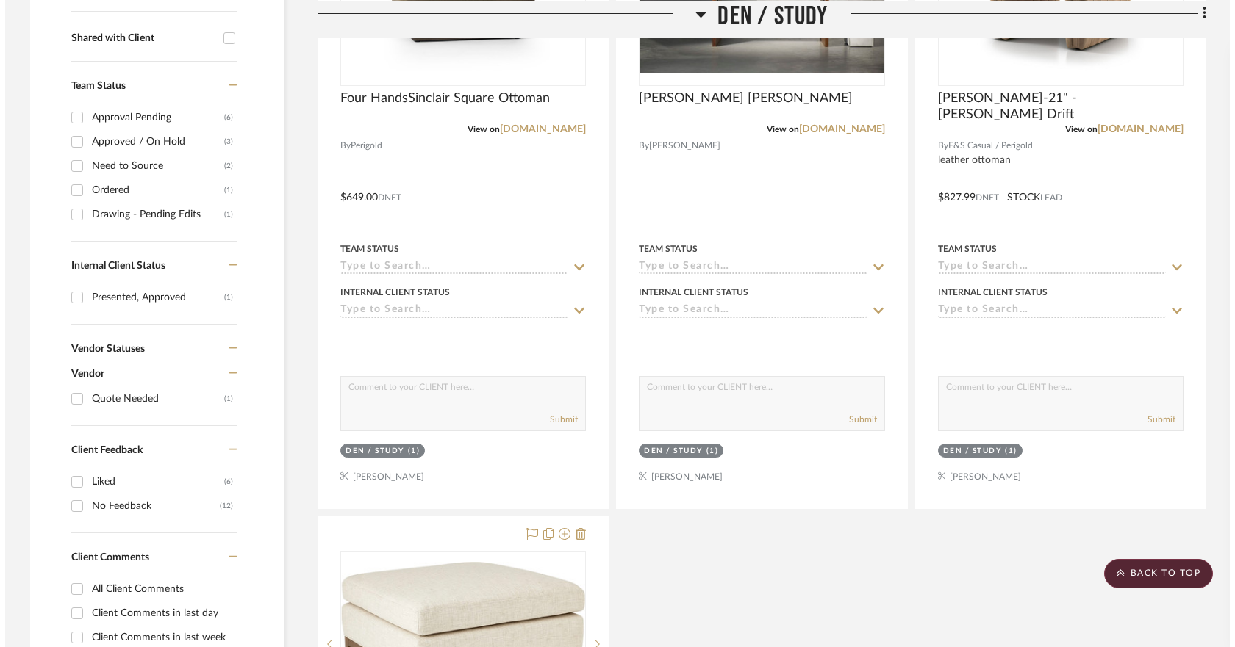
scroll to position [0, 0]
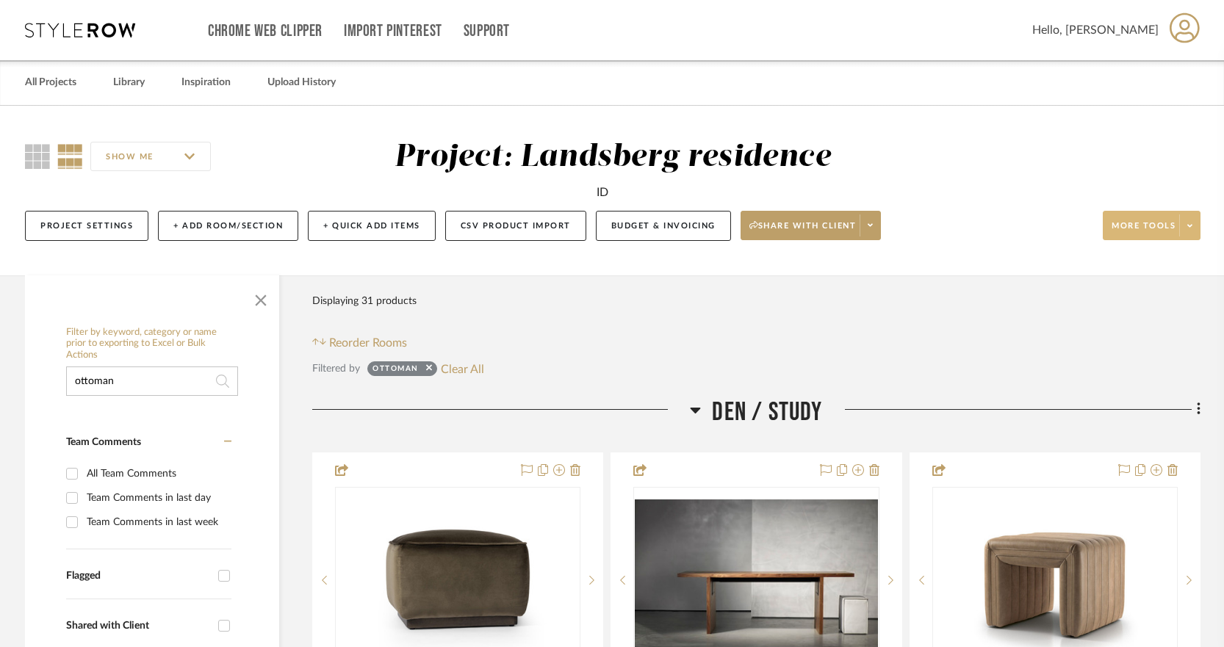
click at [140, 375] on input "ottoman" at bounding box center [152, 381] width 172 height 29
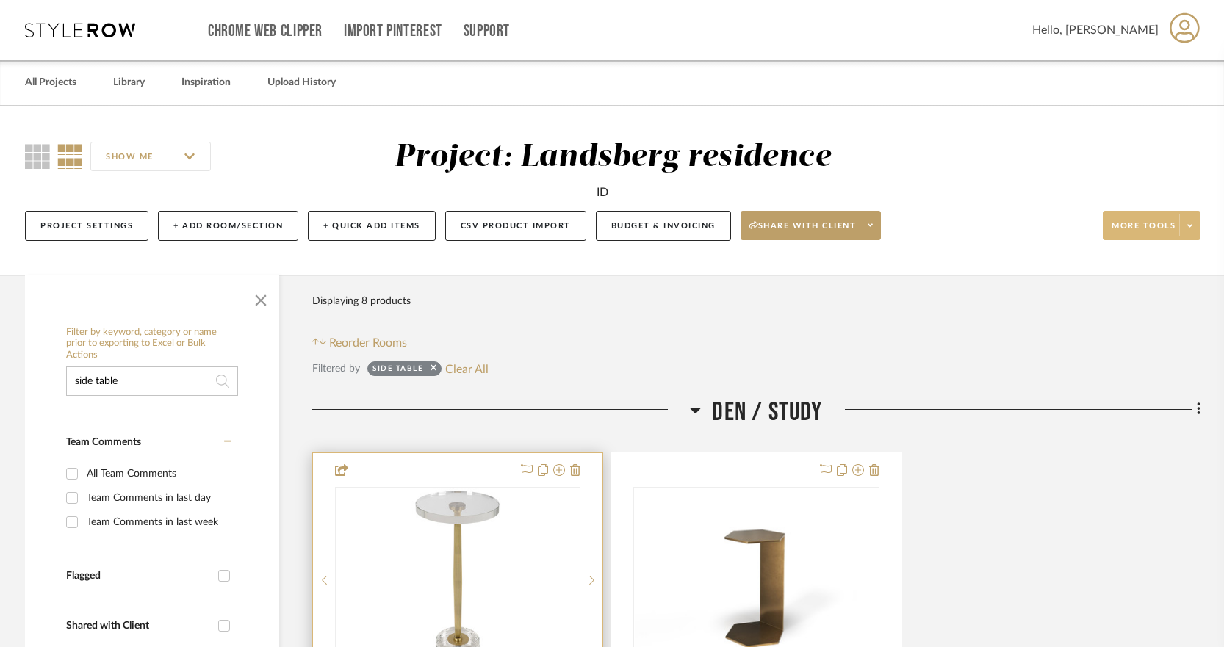
type input "side table"
click at [0, 0] on img at bounding box center [0, 0] width 0 height 0
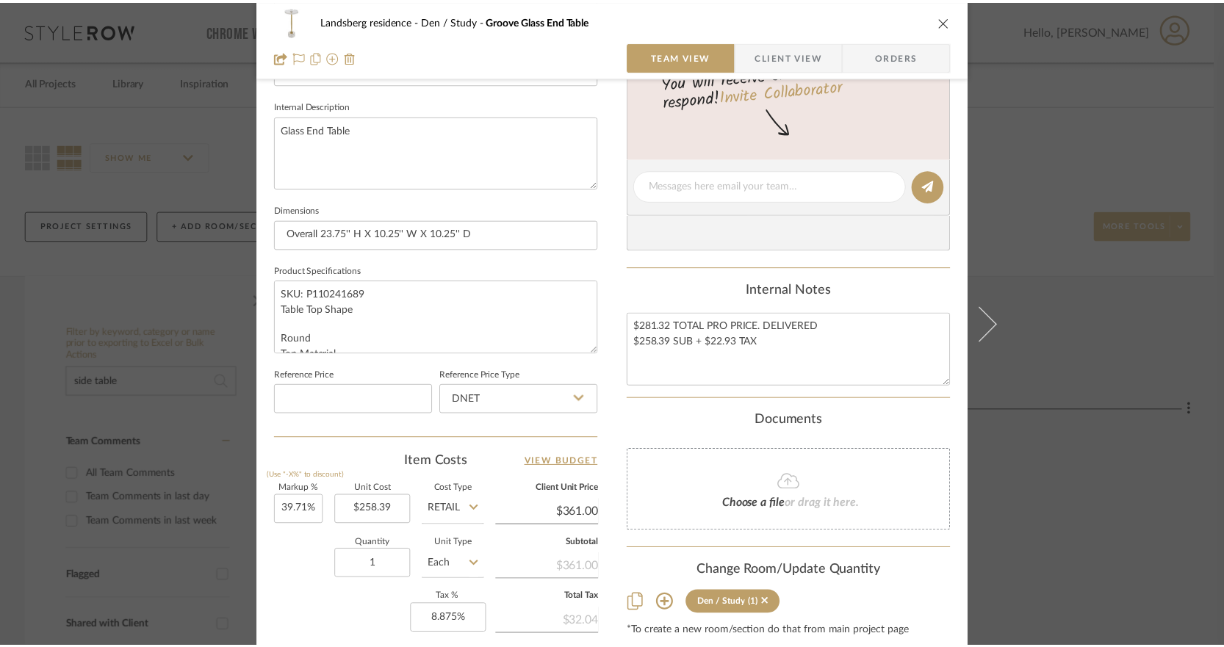
scroll to position [721, 0]
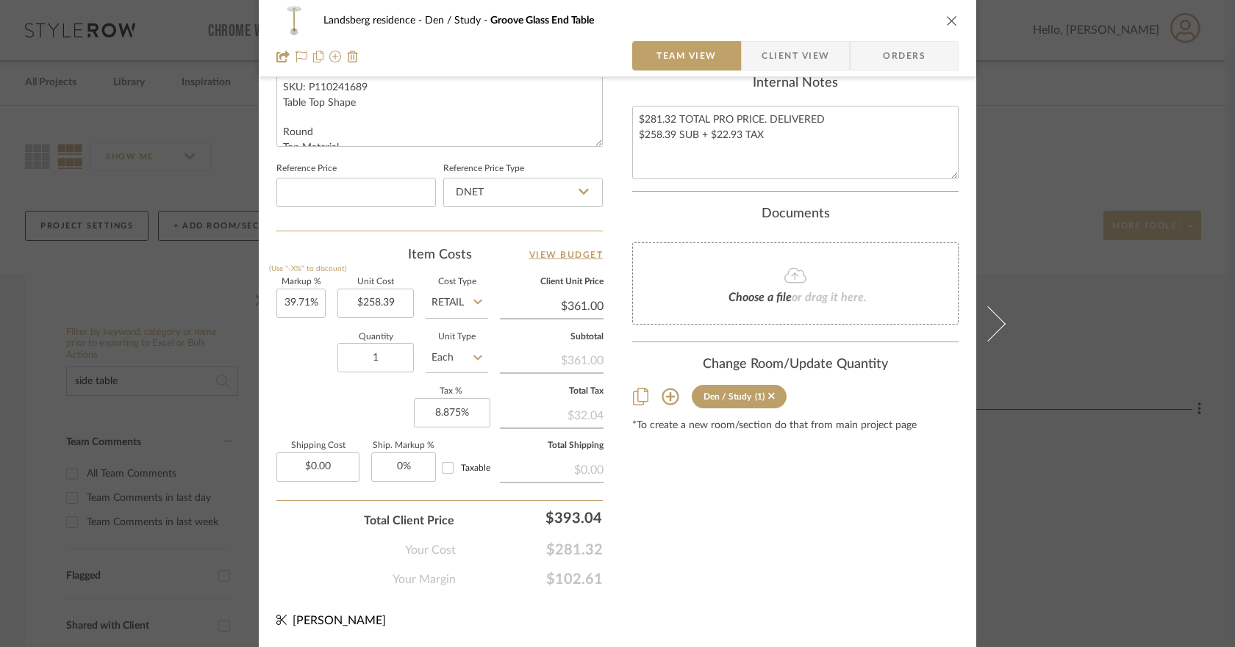
click at [200, 100] on div "Landsberg residence Den / Study Groove Glass End Table Team View Client View Or…" at bounding box center [617, 323] width 1235 height 647
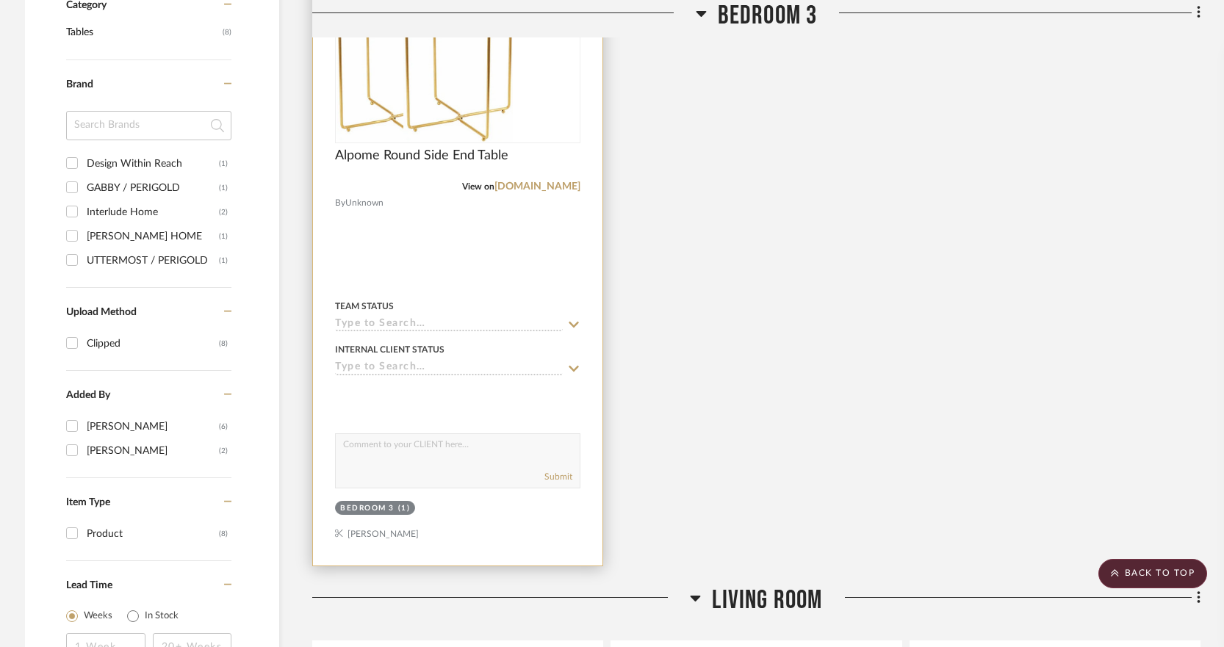
scroll to position [1617, 0]
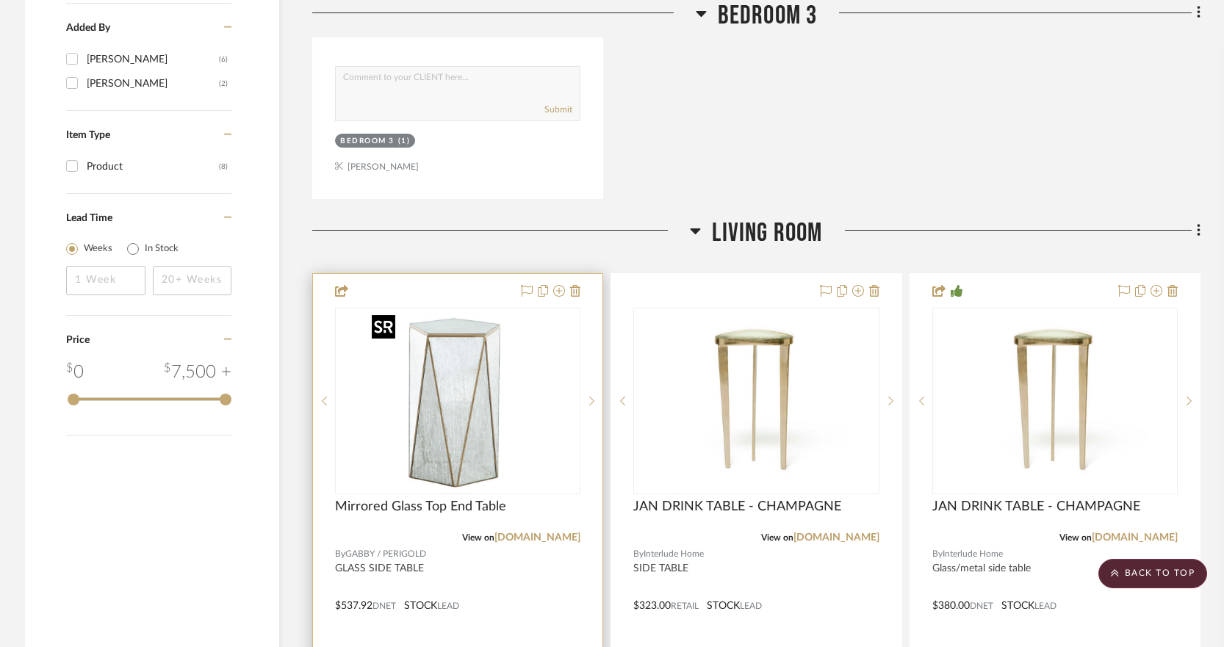
click at [481, 390] on img "0" at bounding box center [458, 401] width 184 height 184
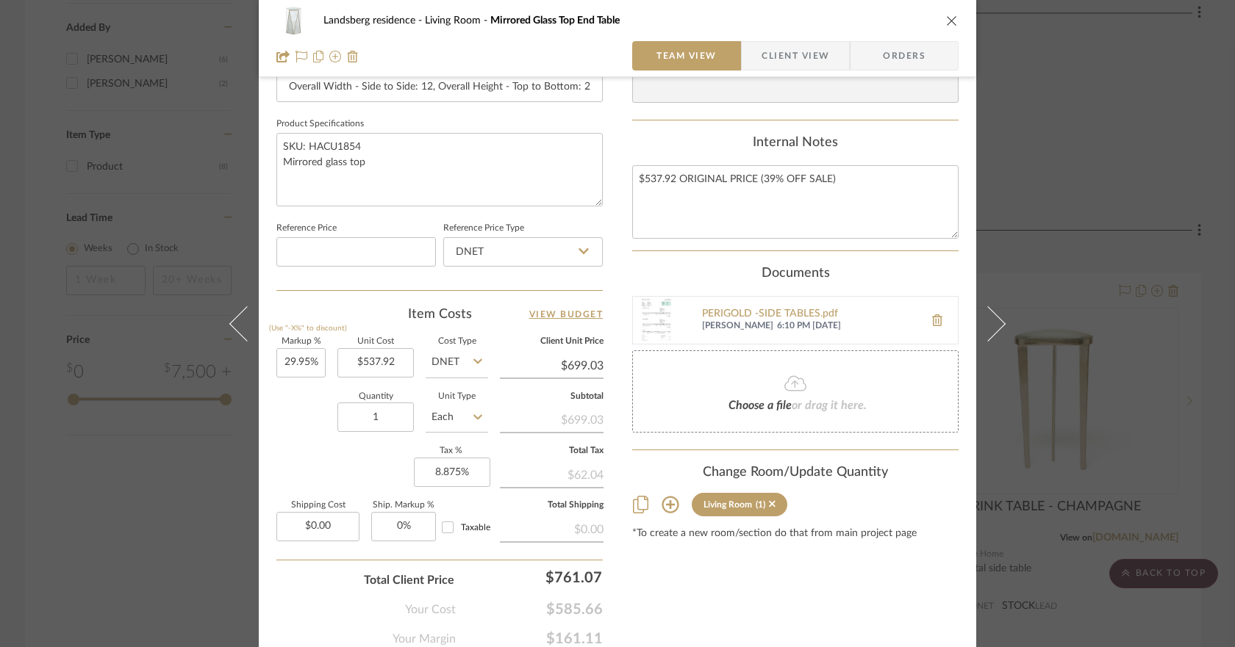
scroll to position [721, 0]
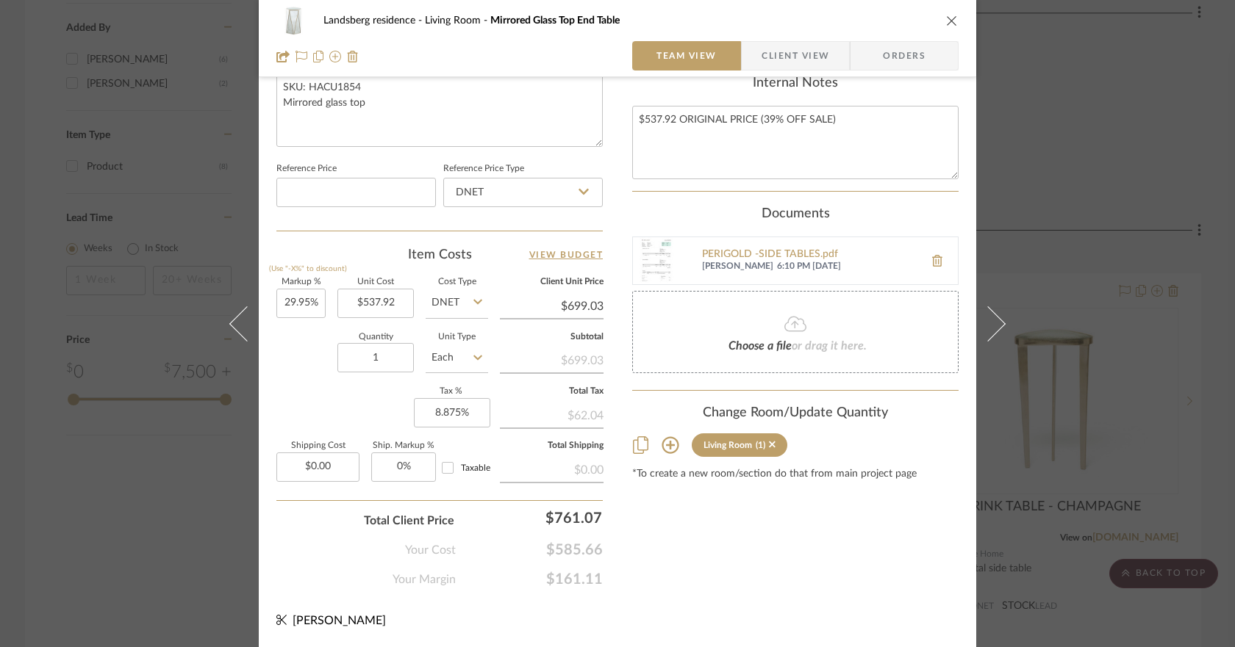
click at [946, 22] on icon "close" at bounding box center [952, 21] width 12 height 12
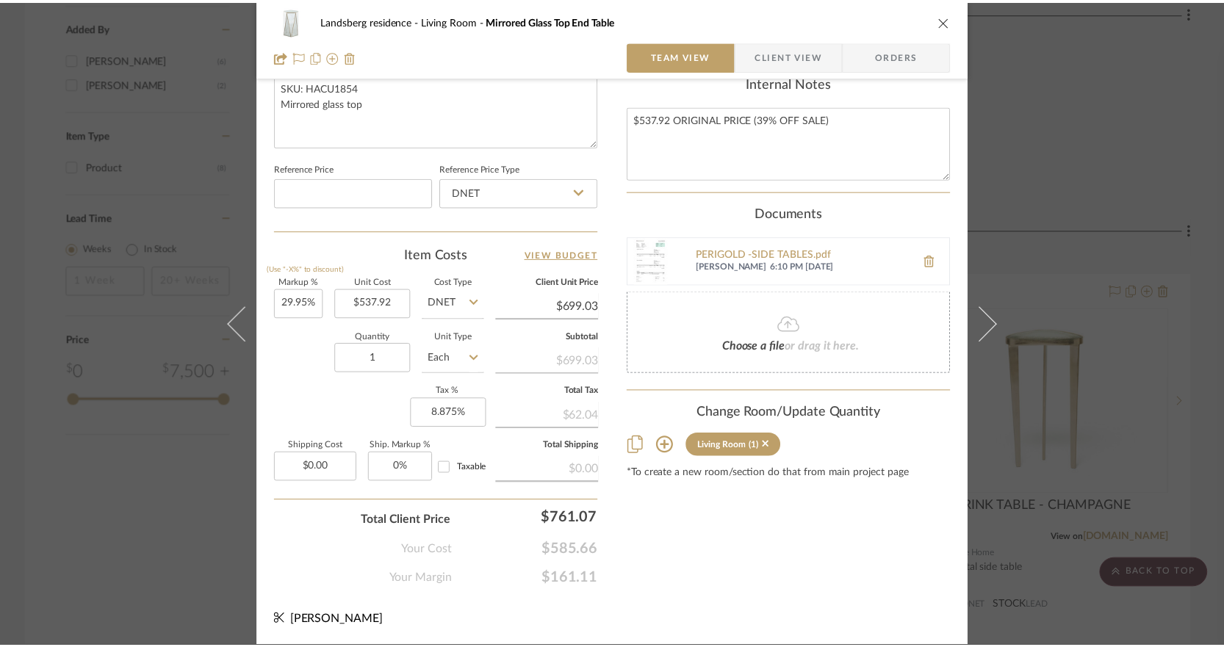
scroll to position [1617, 0]
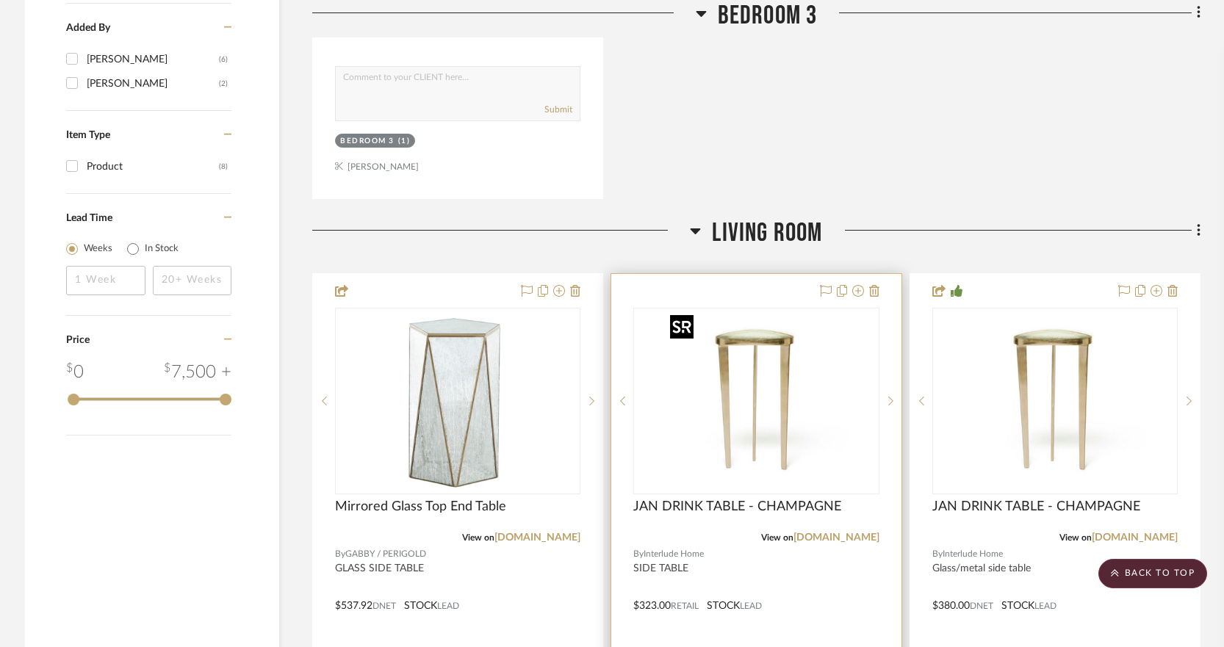
click at [816, 375] on img "0" at bounding box center [756, 401] width 184 height 184
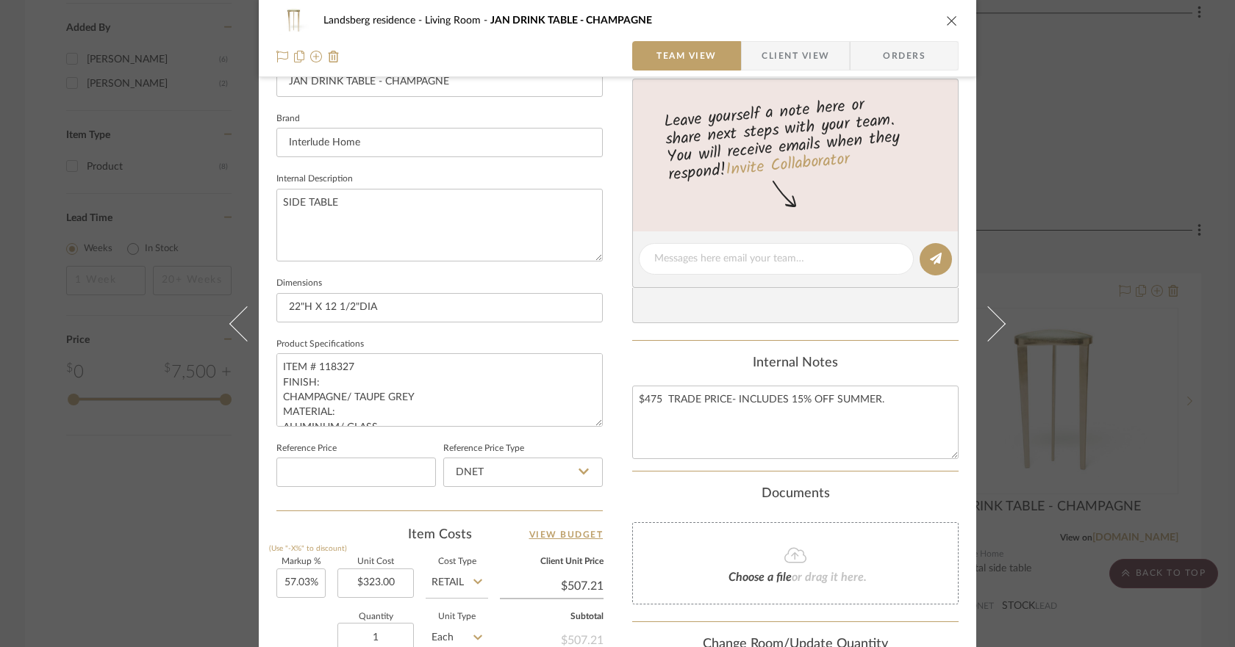
scroll to position [721, 0]
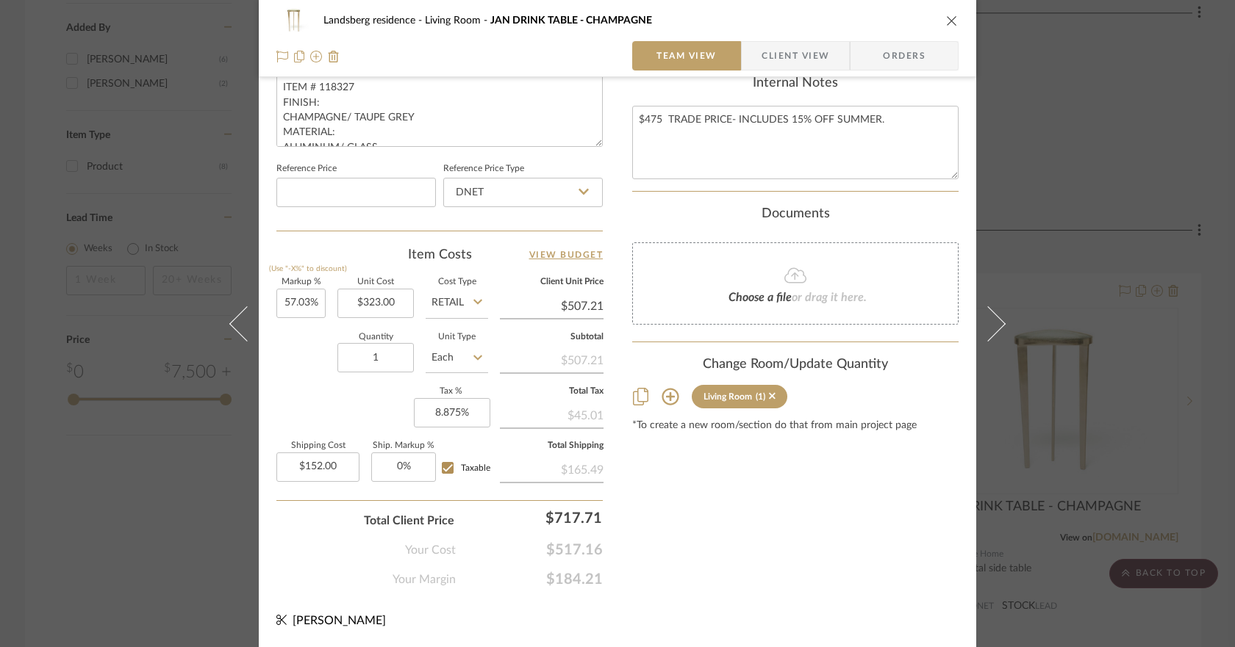
click at [946, 24] on icon "close" at bounding box center [952, 21] width 12 height 12
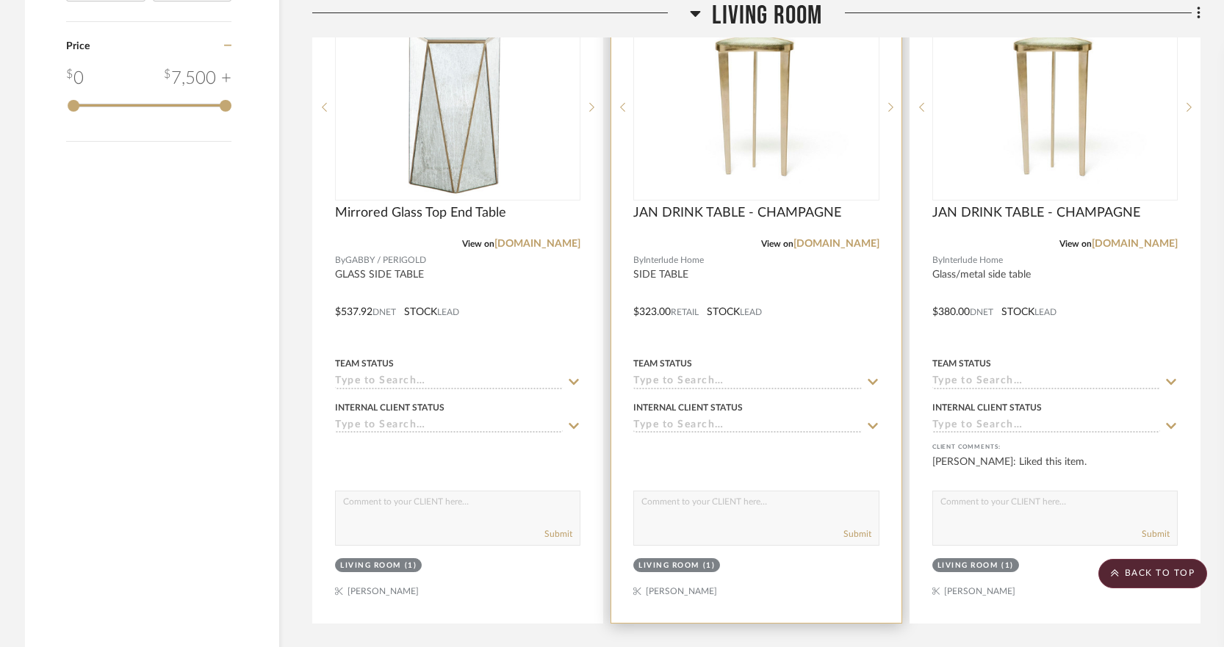
scroll to position [1617, 0]
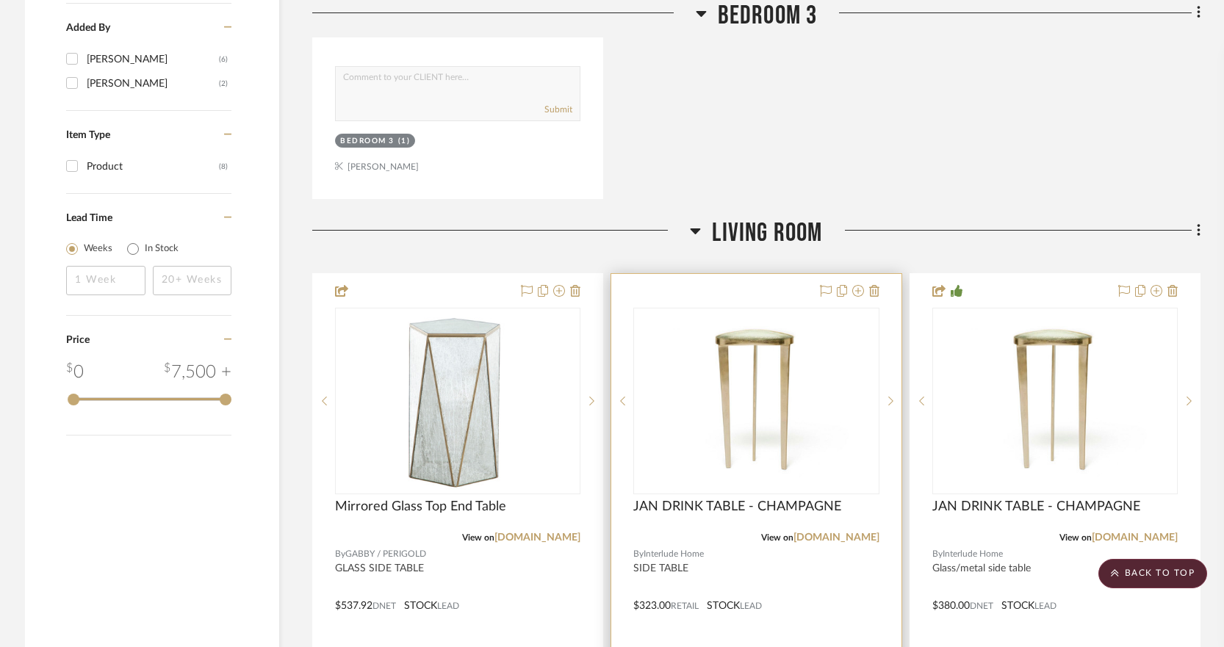
click at [811, 371] on img "0" at bounding box center [756, 401] width 184 height 184
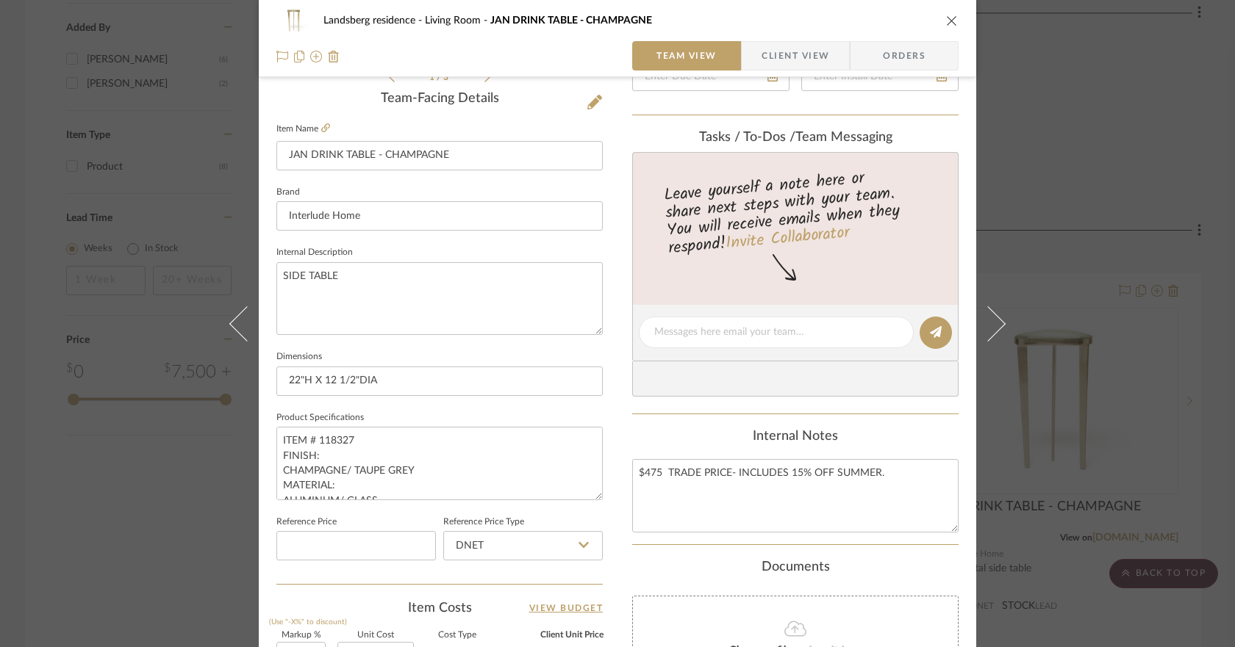
scroll to position [721, 0]
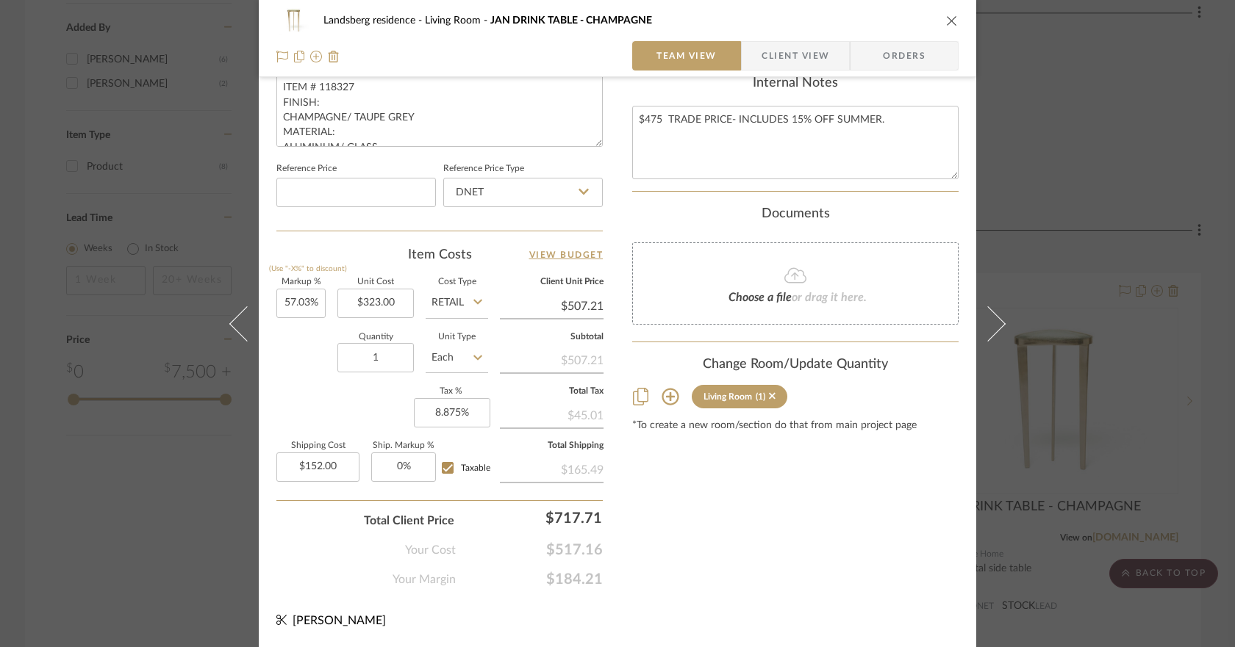
click at [1101, 229] on div "Landsberg residence Living Room JAN DRINK TABLE - CHAMPAGNE Team View Client Vi…" at bounding box center [617, 323] width 1235 height 647
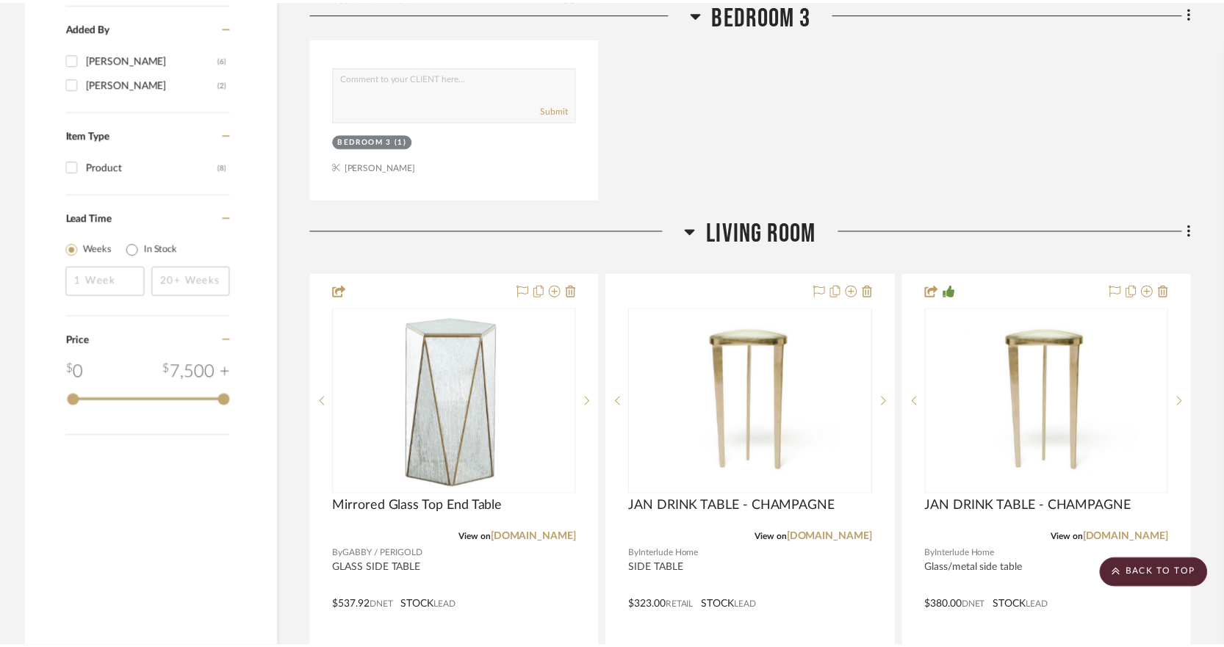
scroll to position [1617, 0]
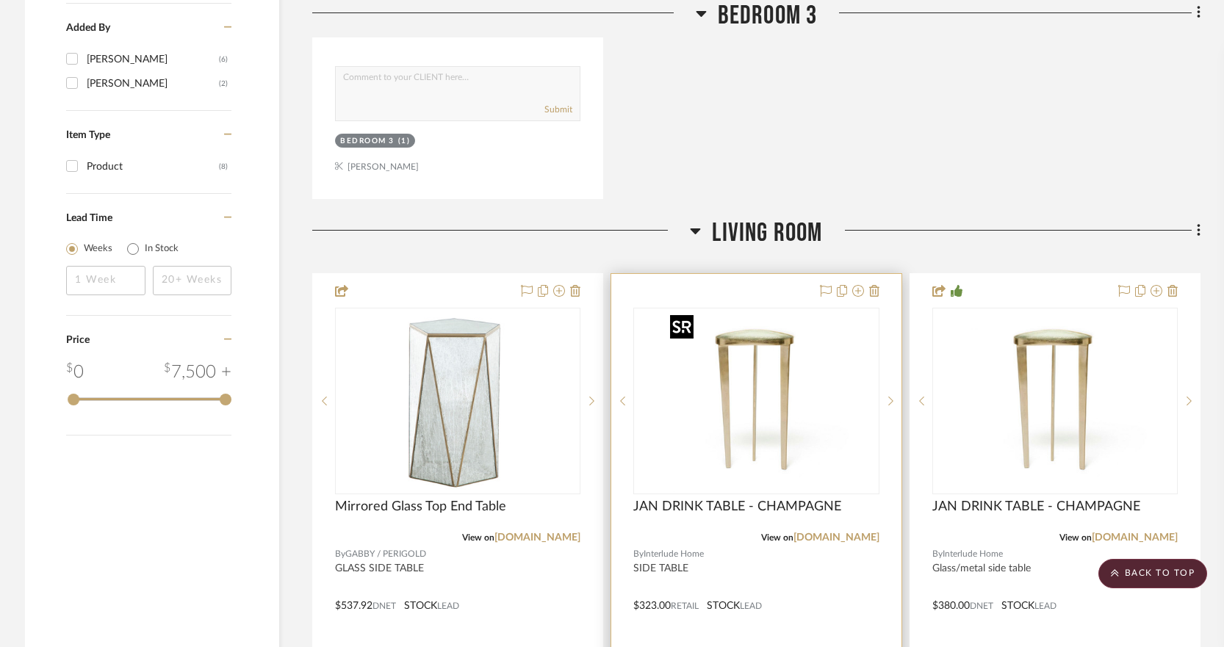
click at [725, 374] on img "0" at bounding box center [756, 401] width 184 height 184
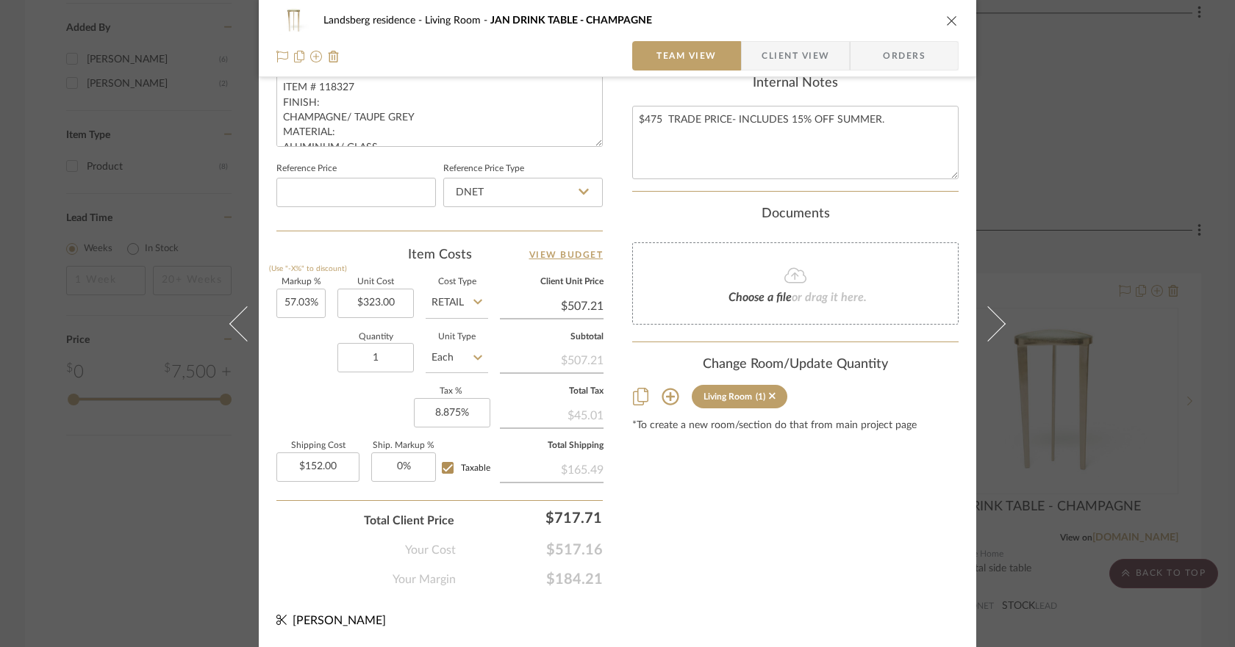
scroll to position [574, 0]
